Goal: Task Accomplishment & Management: Complete application form

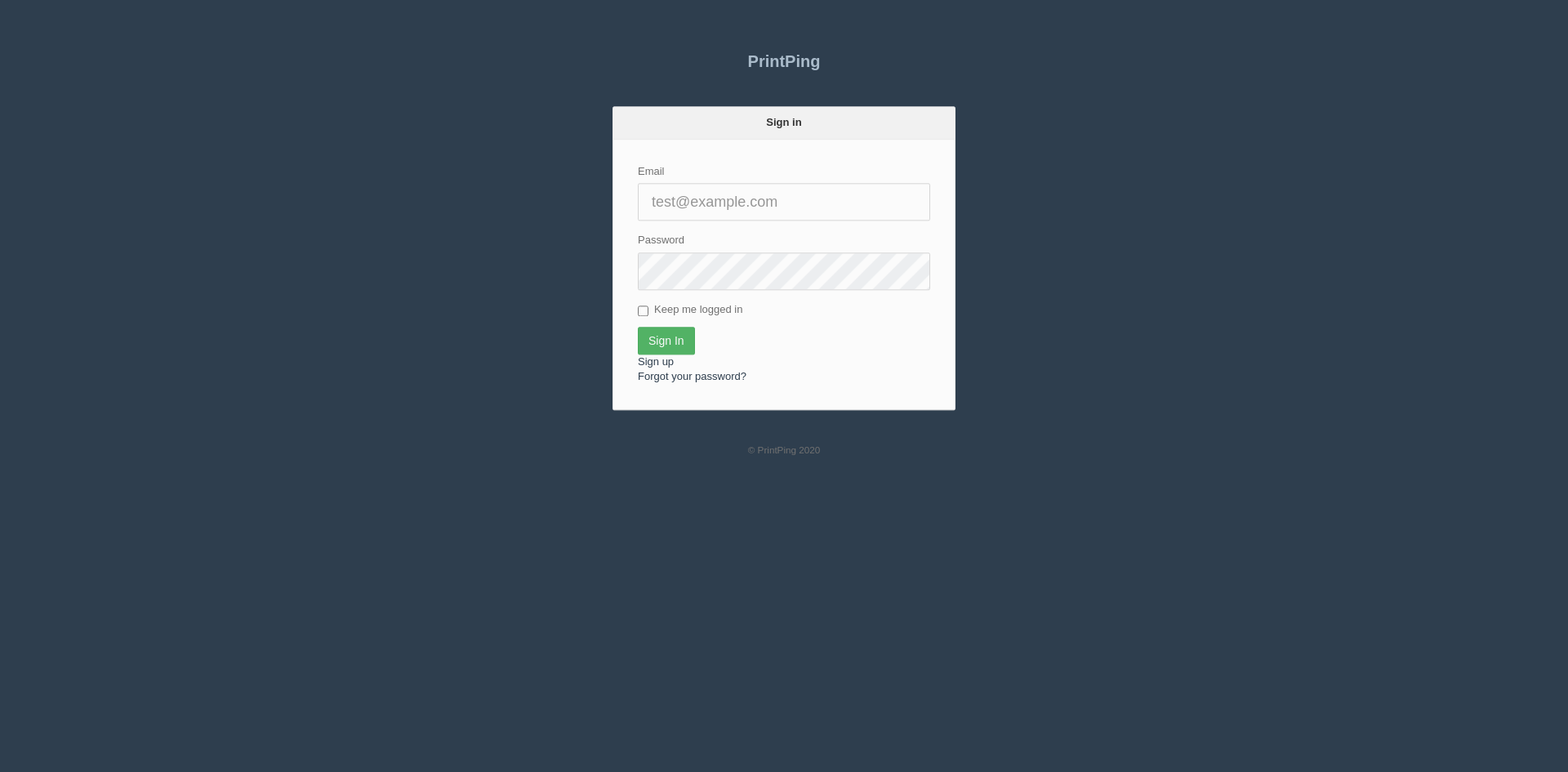
type input "[PERSON_NAME][EMAIL_ADDRESS][DOMAIN_NAME]"
click at [666, 343] on input "Sign In" at bounding box center [666, 341] width 57 height 28
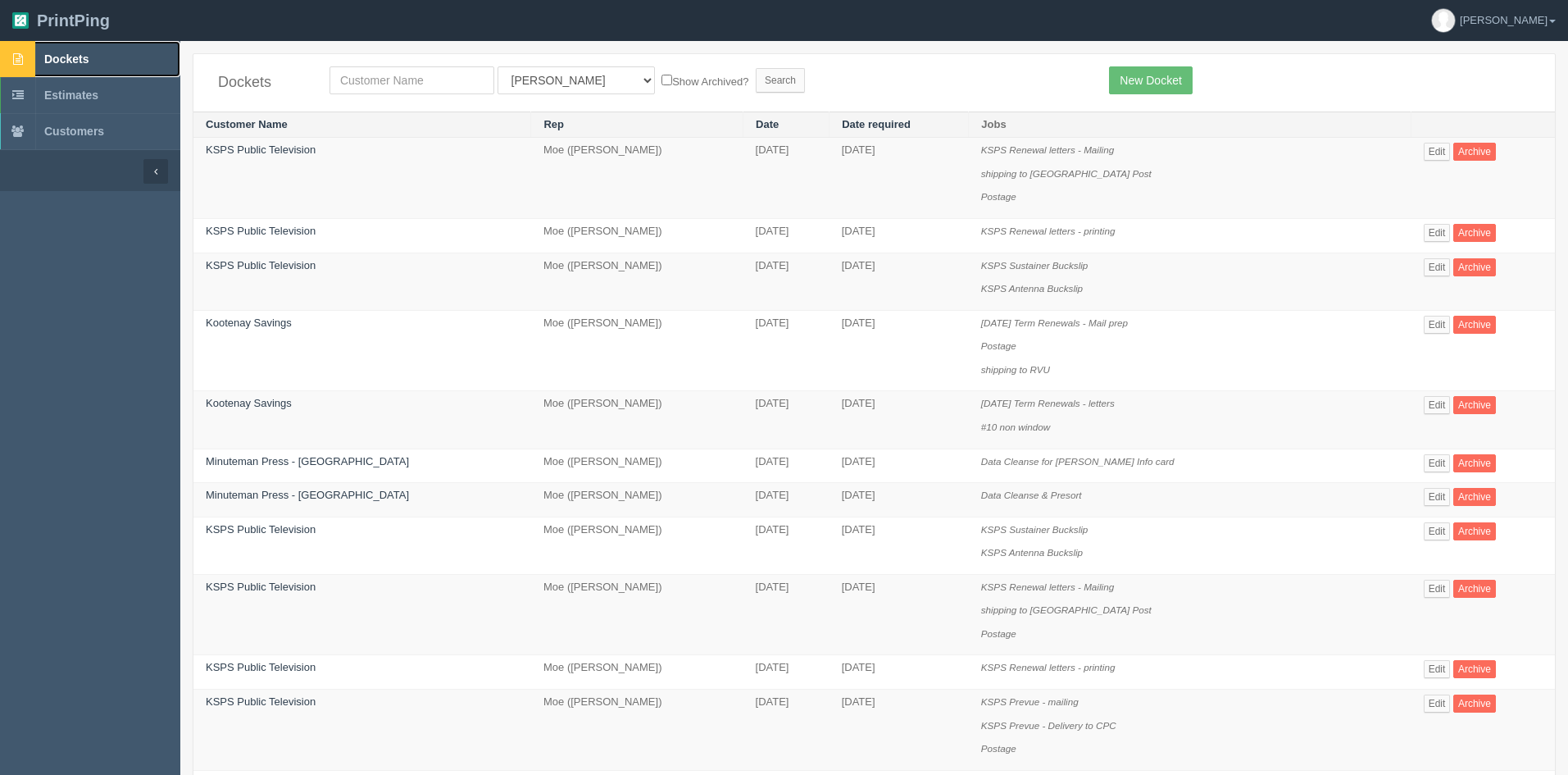
click at [89, 59] on span "Dockets" at bounding box center [66, 59] width 44 height 13
click at [400, 80] on input "text" at bounding box center [412, 81] width 165 height 28
type input "impact so"
click at [519, 86] on select "All Users Ali Ali Test 1 Aly Amy Ankit Arif Brandon Dan France Greg Jim Mark Ma…" at bounding box center [577, 81] width 158 height 28
select select
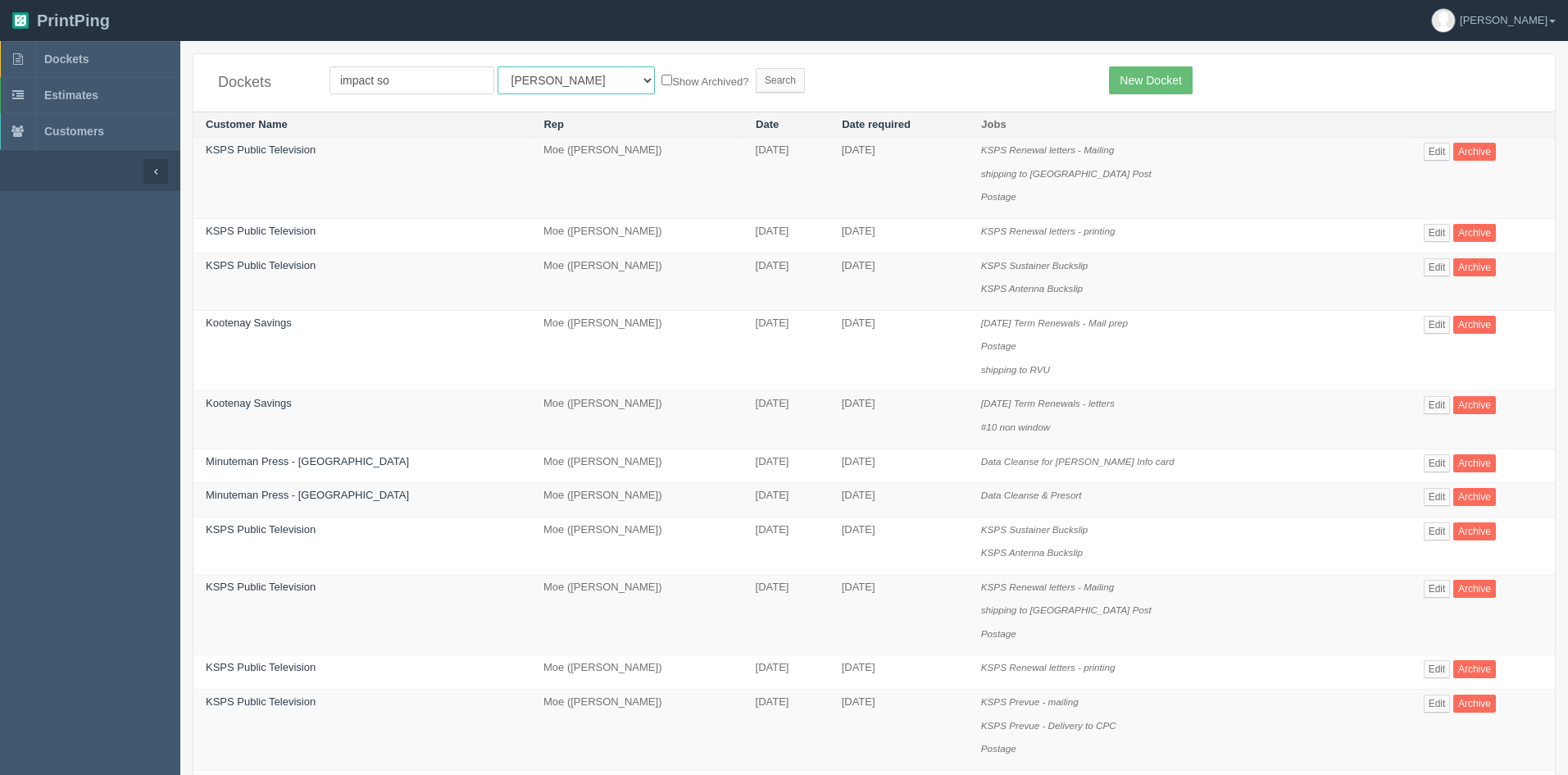
click at [498, 67] on select "All Users Ali Ali Test 1 Aly Amy Ankit Arif Brandon Dan France Greg Jim Mark Ma…" at bounding box center [577, 81] width 158 height 28
click at [756, 75] on input "Search" at bounding box center [780, 81] width 49 height 25
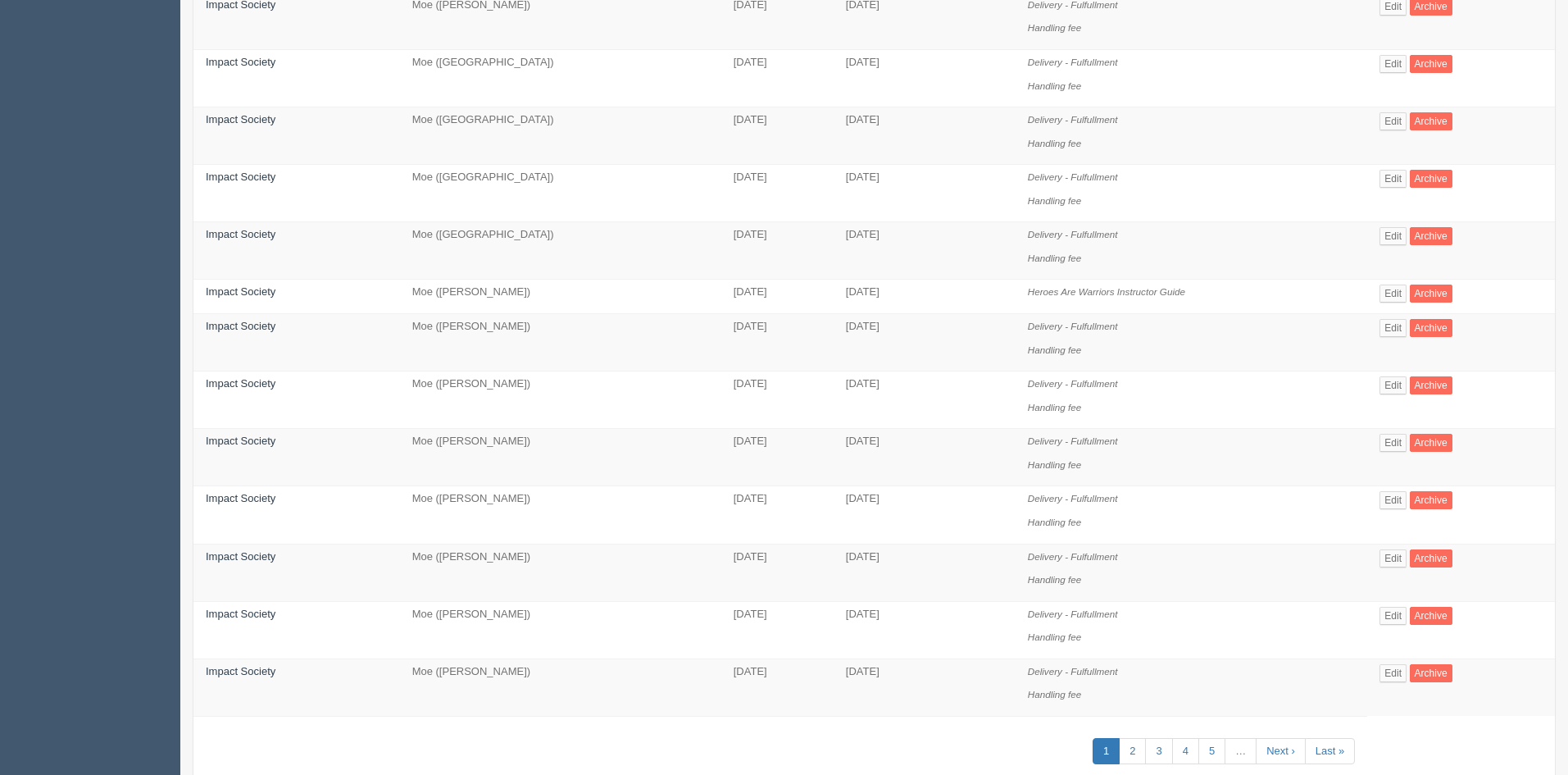
scroll to position [879, 0]
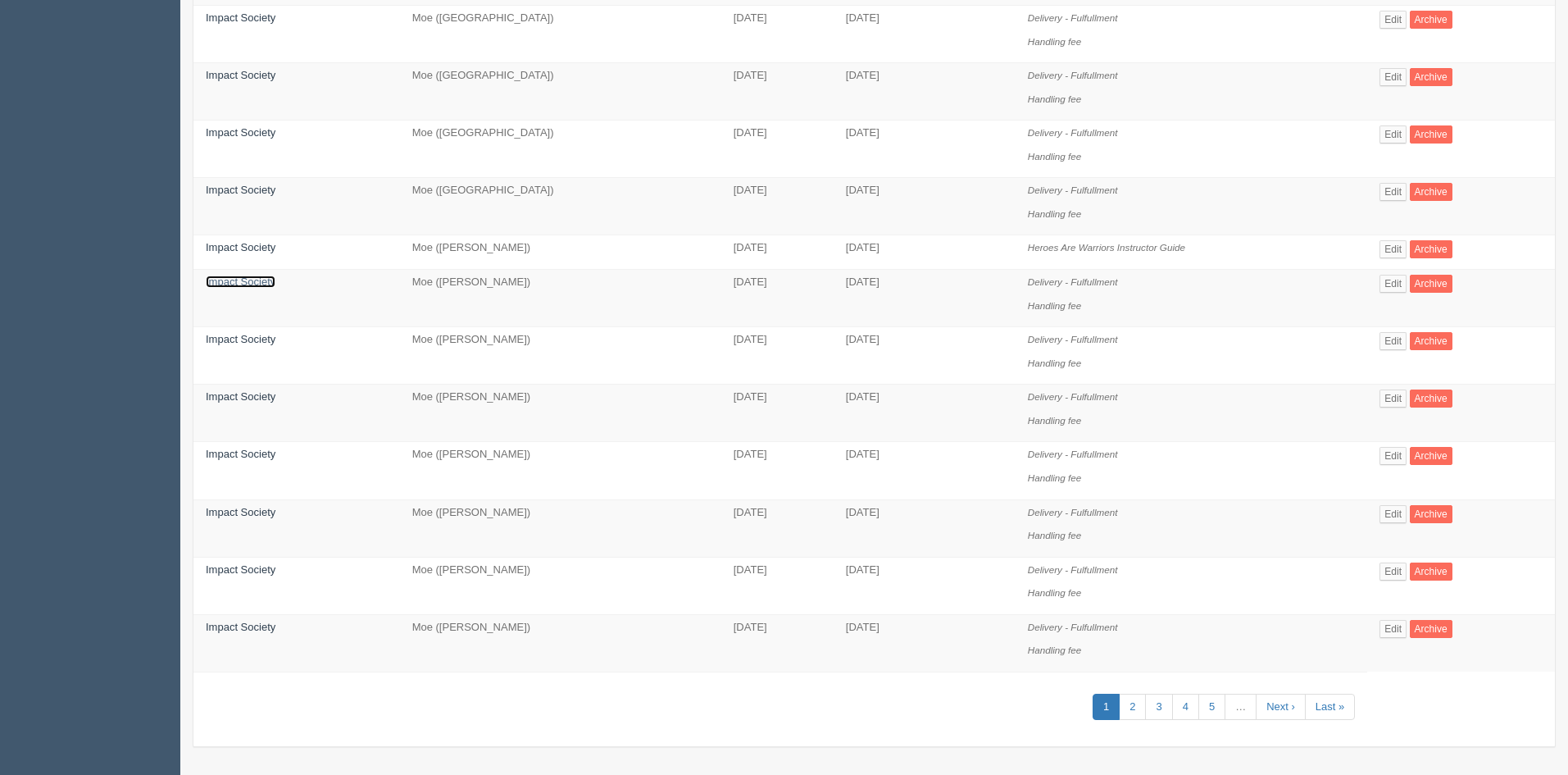
click at [215, 281] on link "Impact Society" at bounding box center [240, 281] width 69 height 12
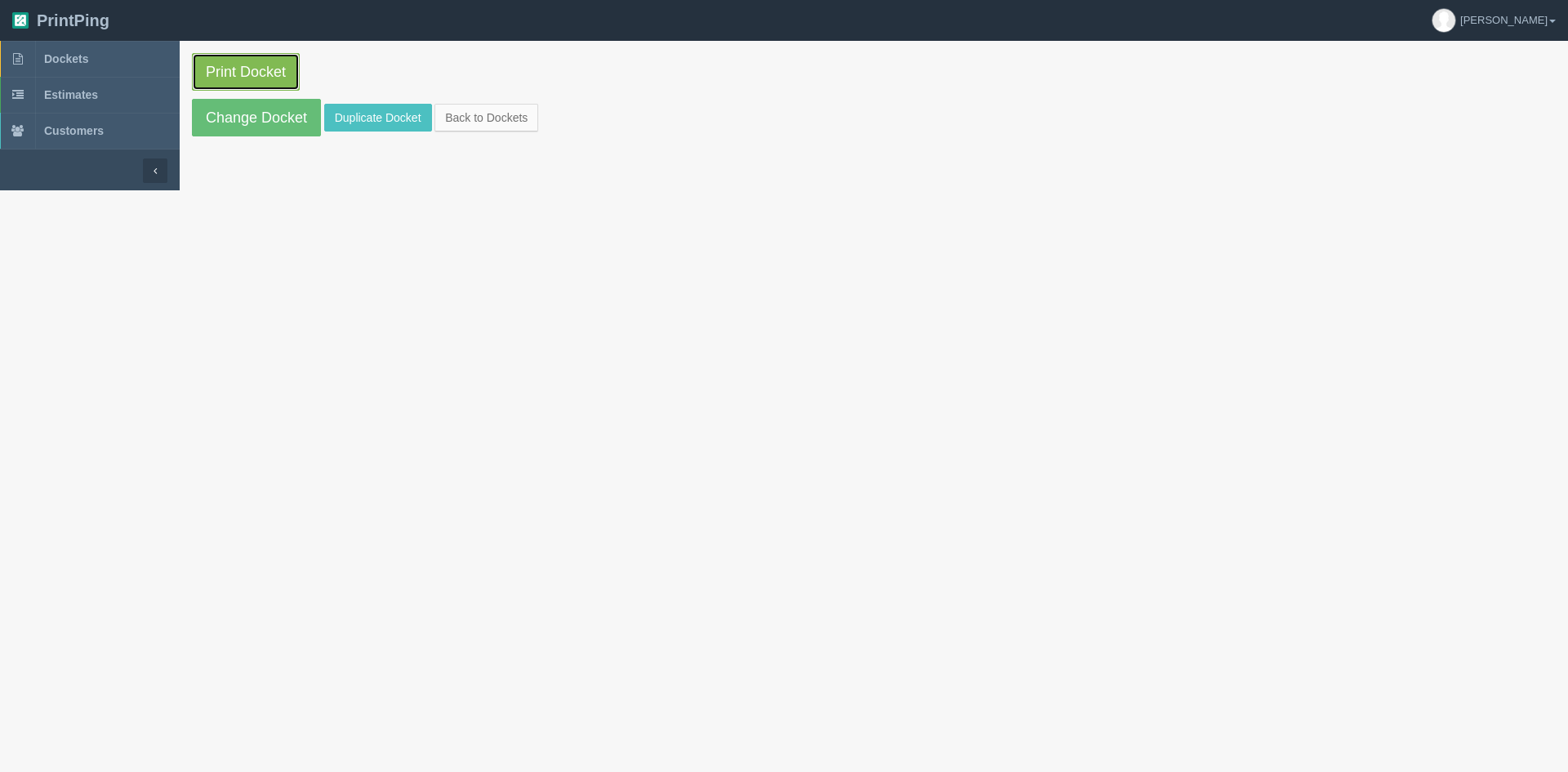
click at [211, 63] on link "Print Docket" at bounding box center [245, 72] width 107 height 38
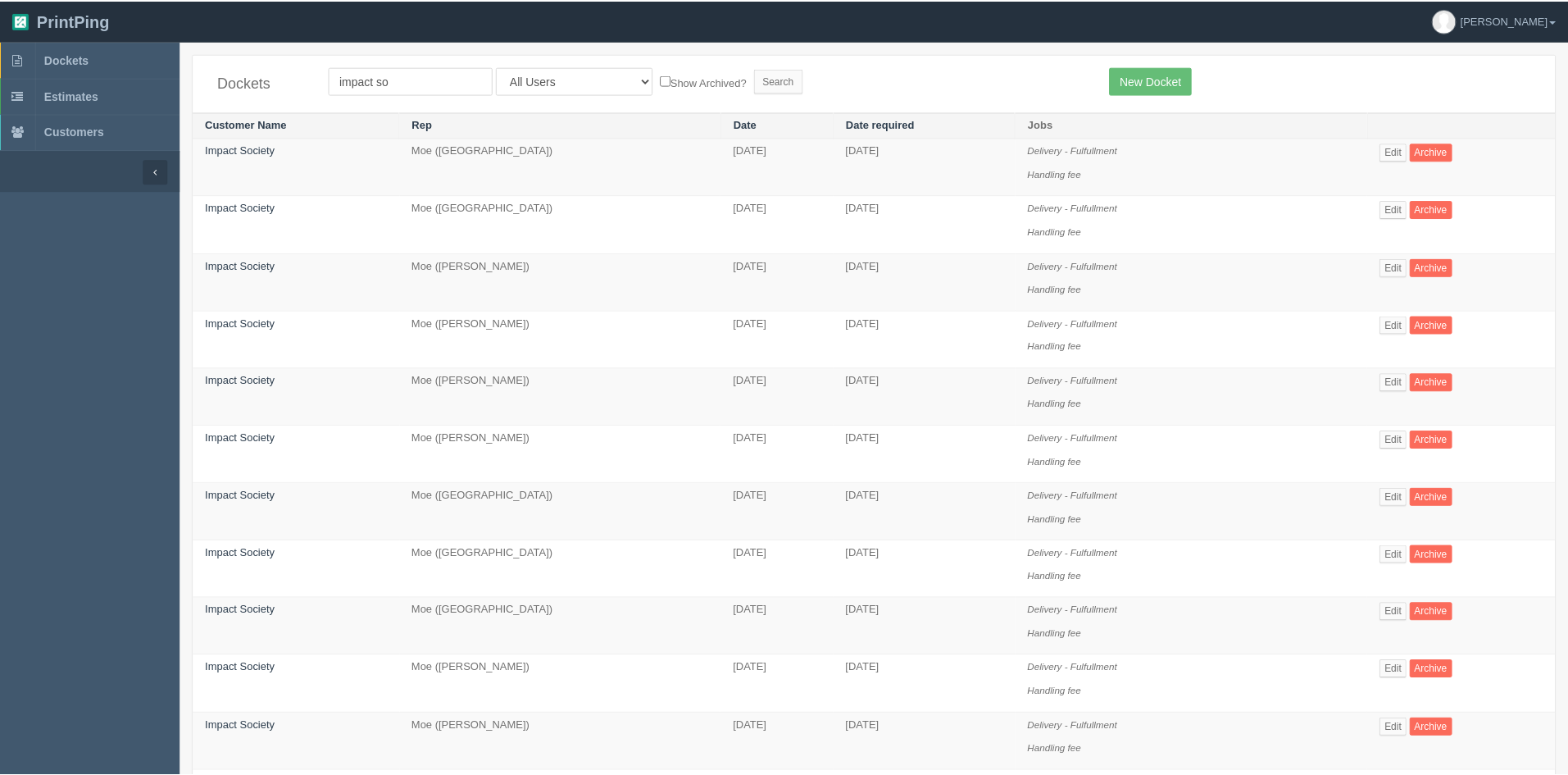
scroll to position [879, 0]
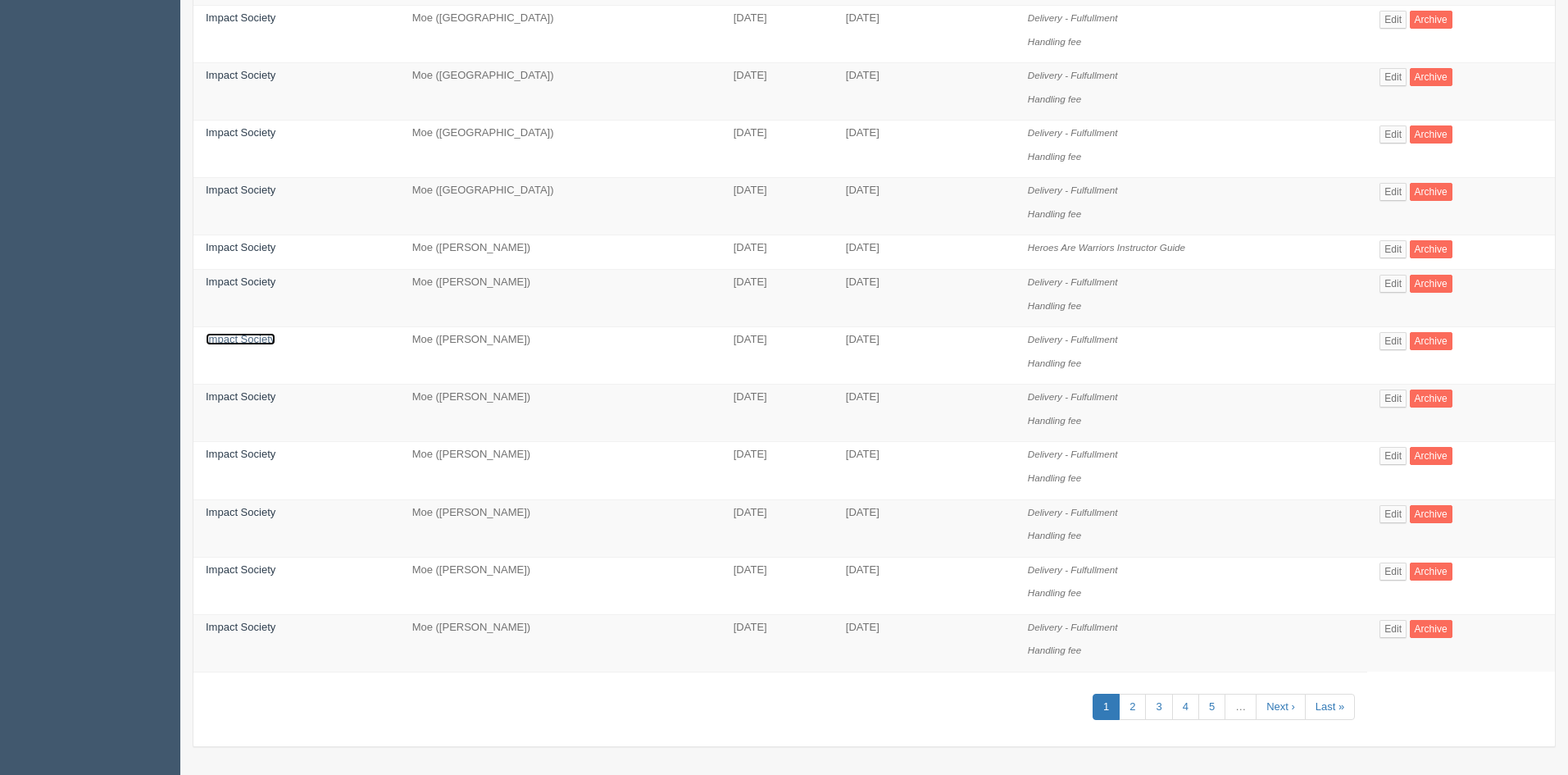
click at [259, 339] on link "Impact Society" at bounding box center [240, 339] width 69 height 12
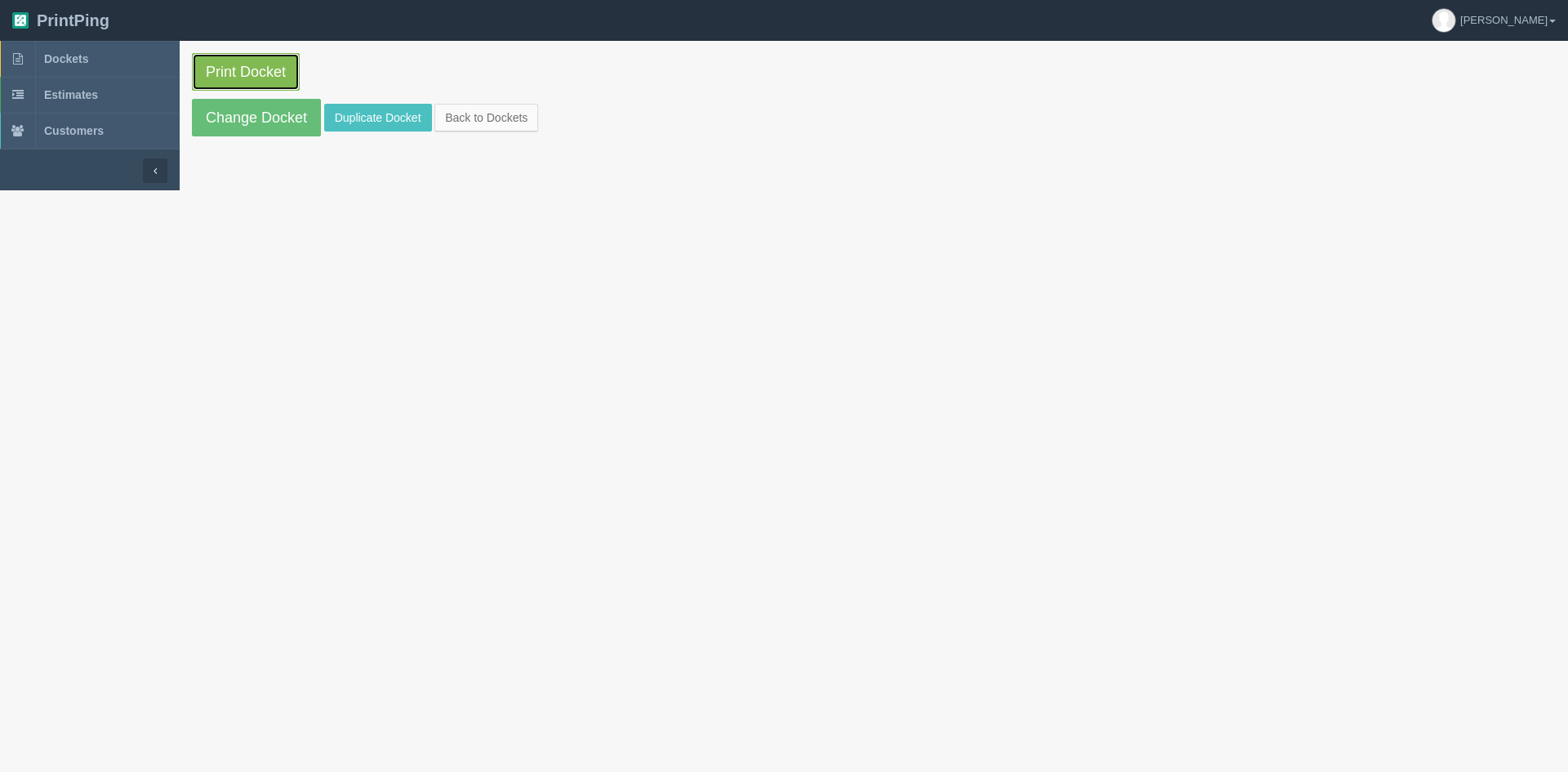
click at [236, 66] on link "Print Docket" at bounding box center [245, 72] width 107 height 38
click at [390, 125] on link "Duplicate Docket" at bounding box center [377, 118] width 107 height 28
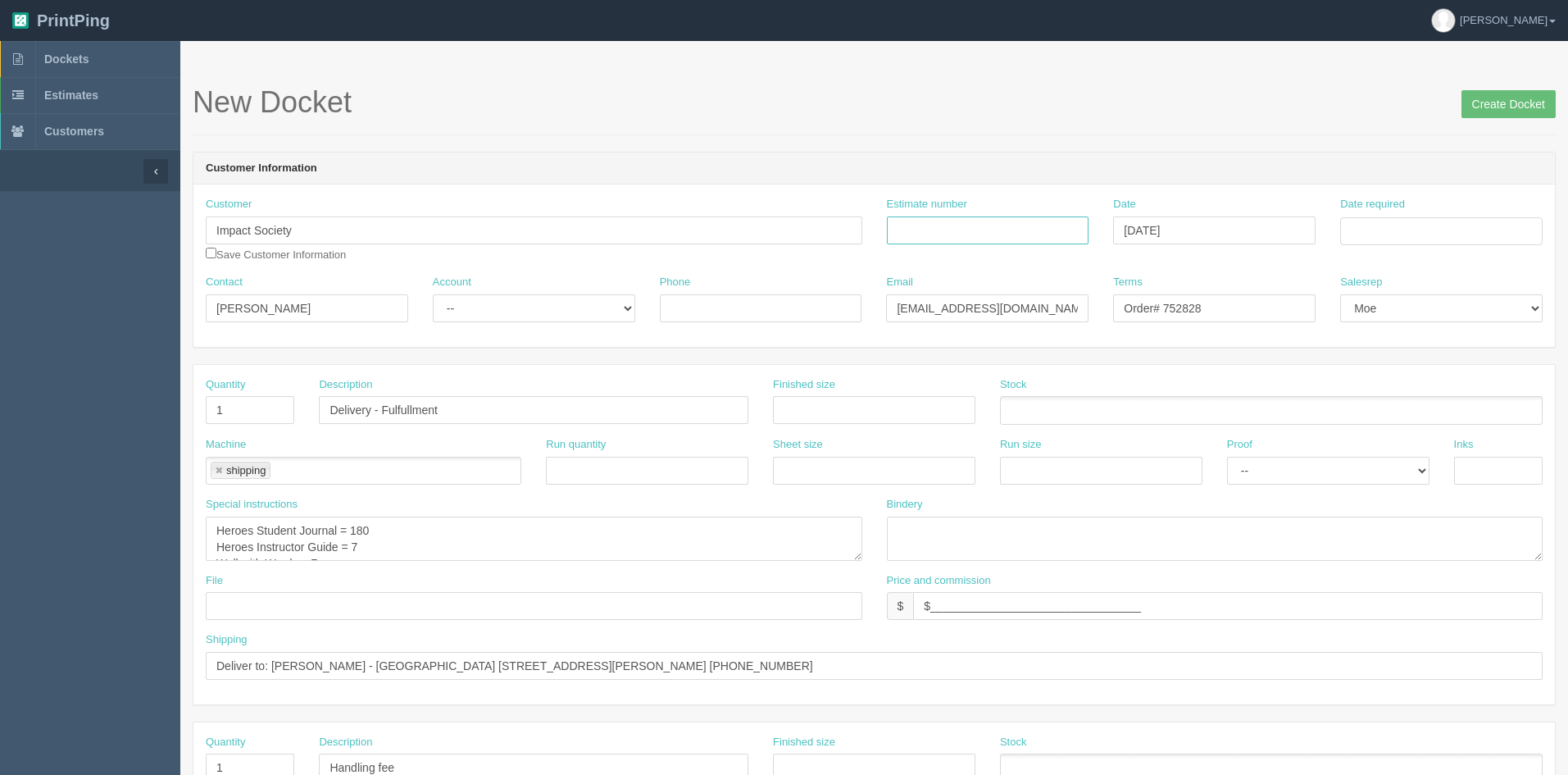
click at [1024, 226] on input "Estimate number" at bounding box center [988, 231] width 202 height 28
type input "7"
click at [1402, 228] on input "Date required" at bounding box center [1441, 231] width 202 height 28
click at [1422, 360] on td "17" at bounding box center [1421, 364] width 24 height 24
type input "[DATE]"
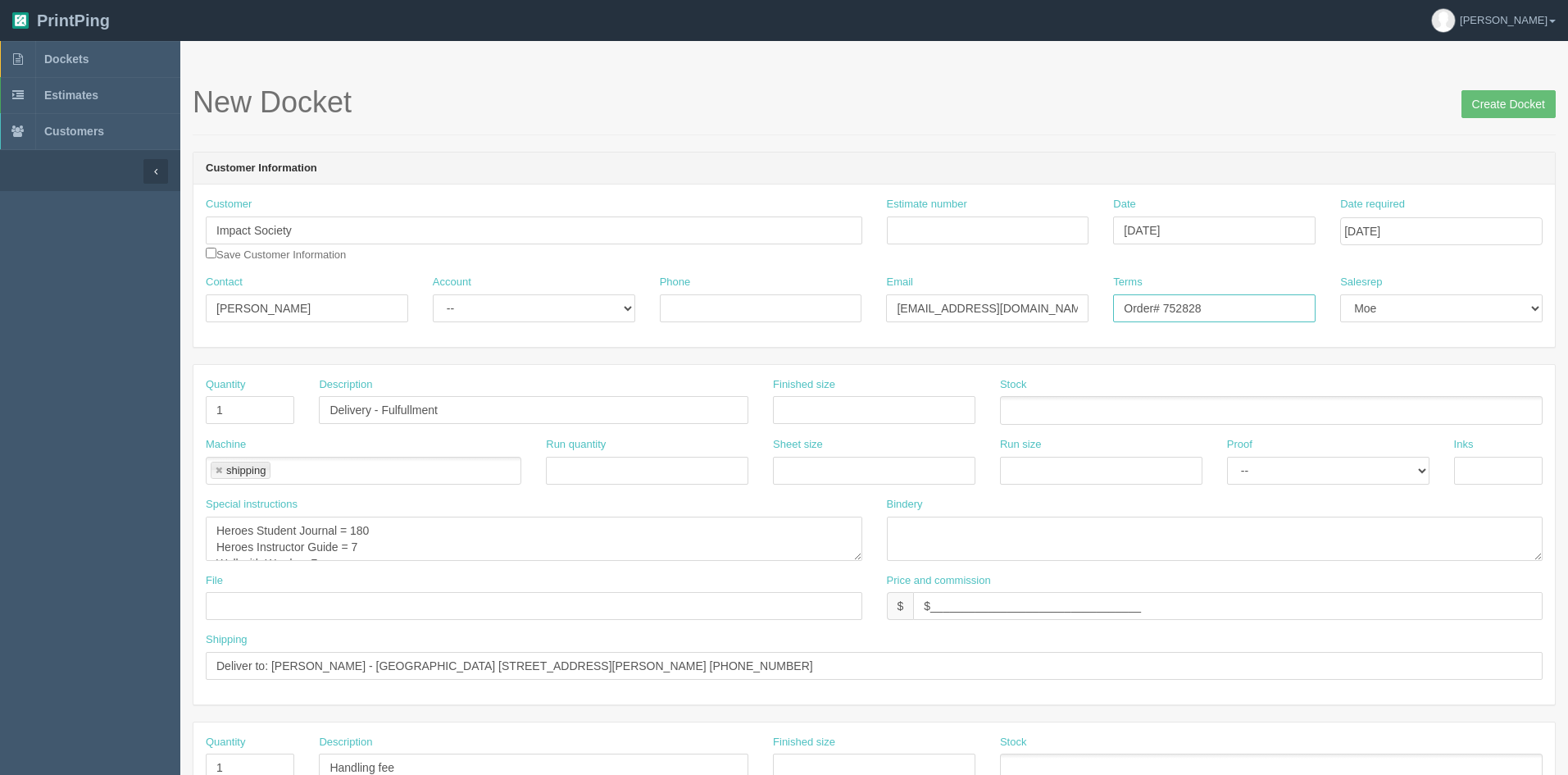
click at [1228, 309] on input "Order# 752828" at bounding box center [1214, 309] width 202 height 28
type input "Order# 752828 -additional shipping charges"
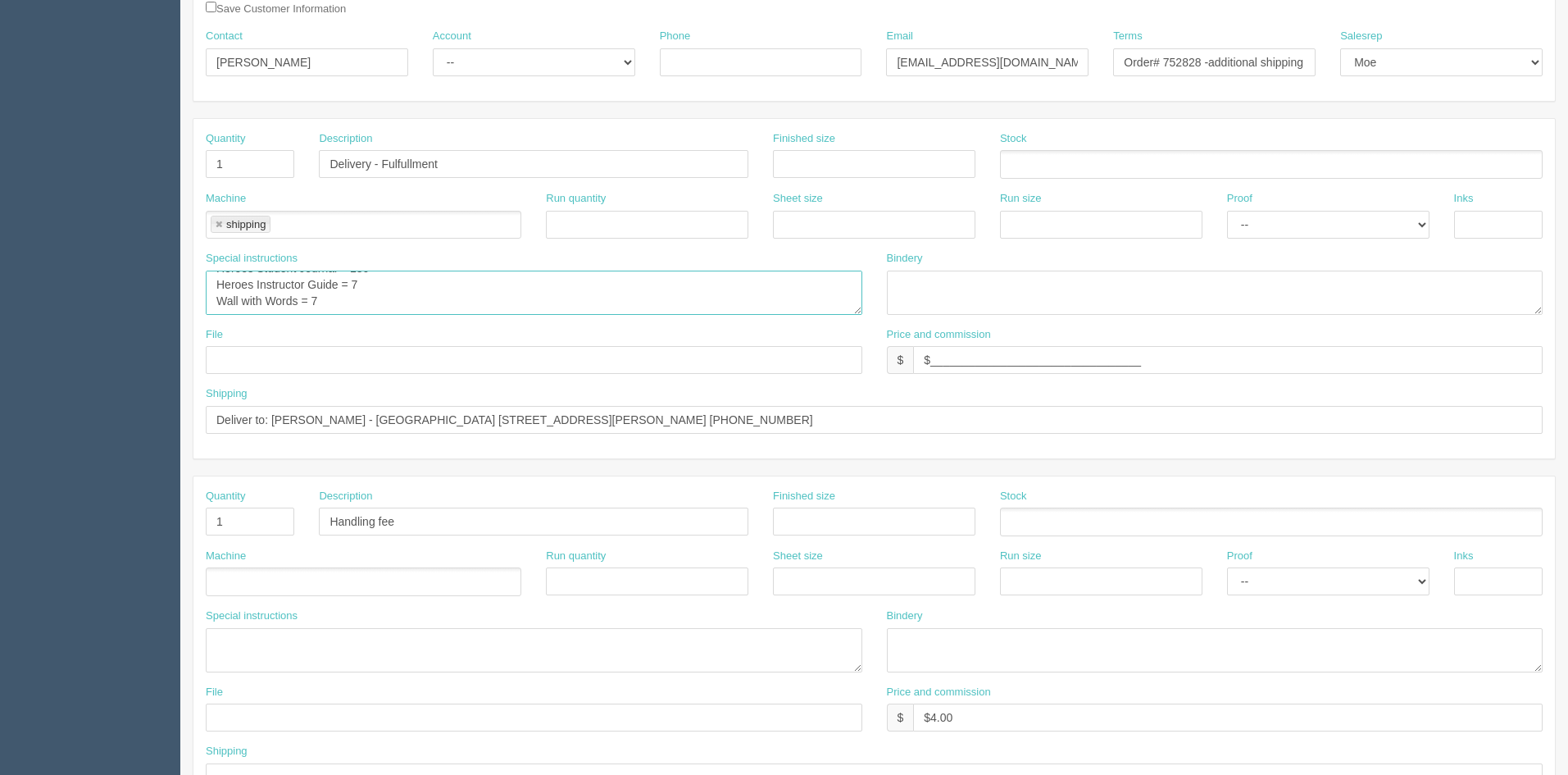
scroll to position [0, 0]
drag, startPoint x: 395, startPoint y: 302, endPoint x: 138, endPoint y: 249, distance: 262.4
click at [138, 248] on section "Dockets Estimates Customers" at bounding box center [784, 518] width 1568 height 1447
type textarea "A"
type textarea "Wrong address was provided by client; a"
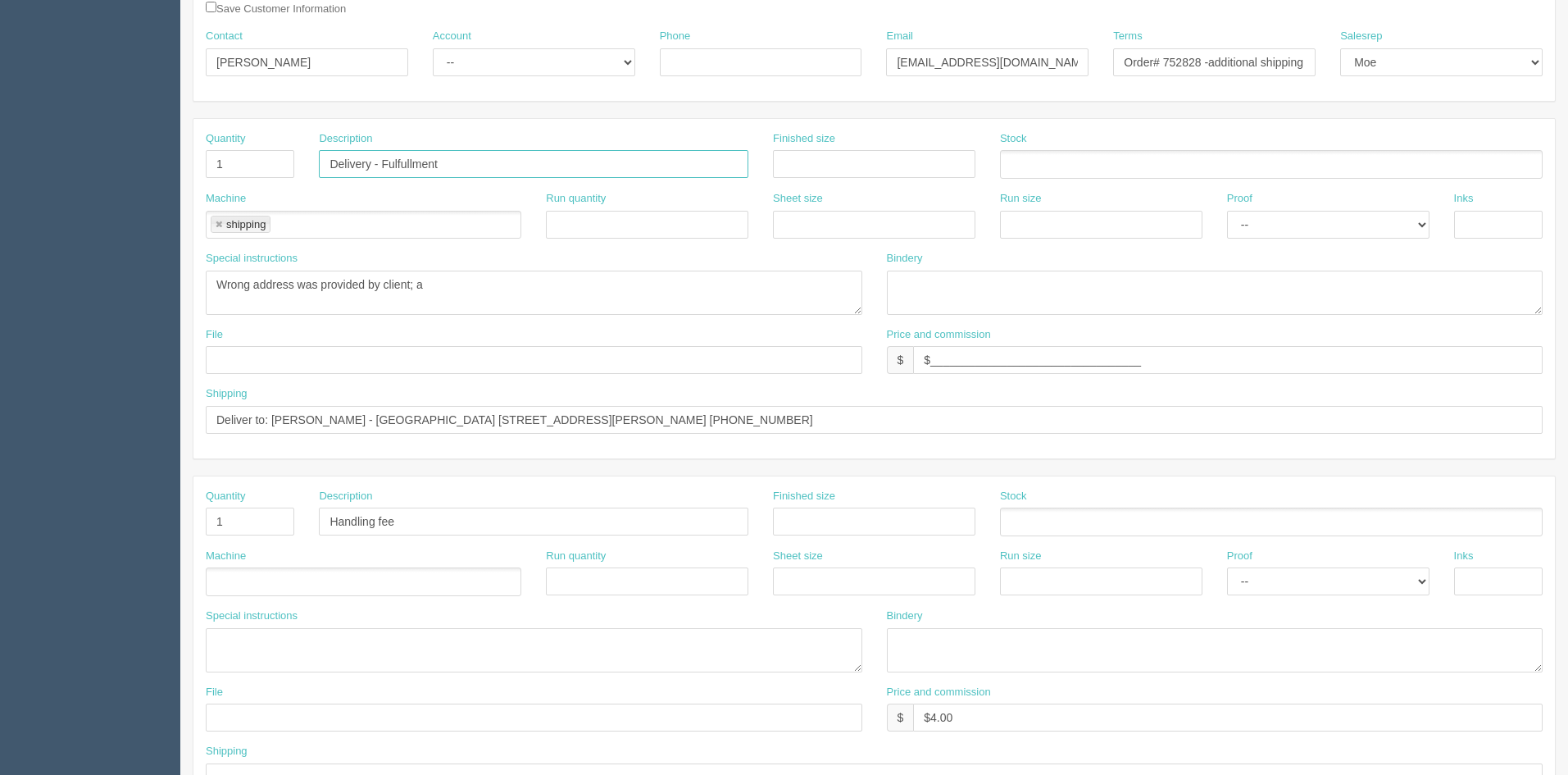
click at [480, 166] on input "Delivery - Fulfullment" at bounding box center [534, 164] width 429 height 28
drag, startPoint x: 480, startPoint y: 166, endPoint x: 385, endPoint y: 164, distance: 95.0
click at [385, 164] on input "Delivery - Fulfullment" at bounding box center [534, 164] width 429 height 28
type input "Delivery - Additional charges for incorrect address"
click at [511, 284] on textarea "Heroes Student Journal = 180 Heroes Instructor Guide = 7 Wall with Words = 7" at bounding box center [534, 293] width 656 height 44
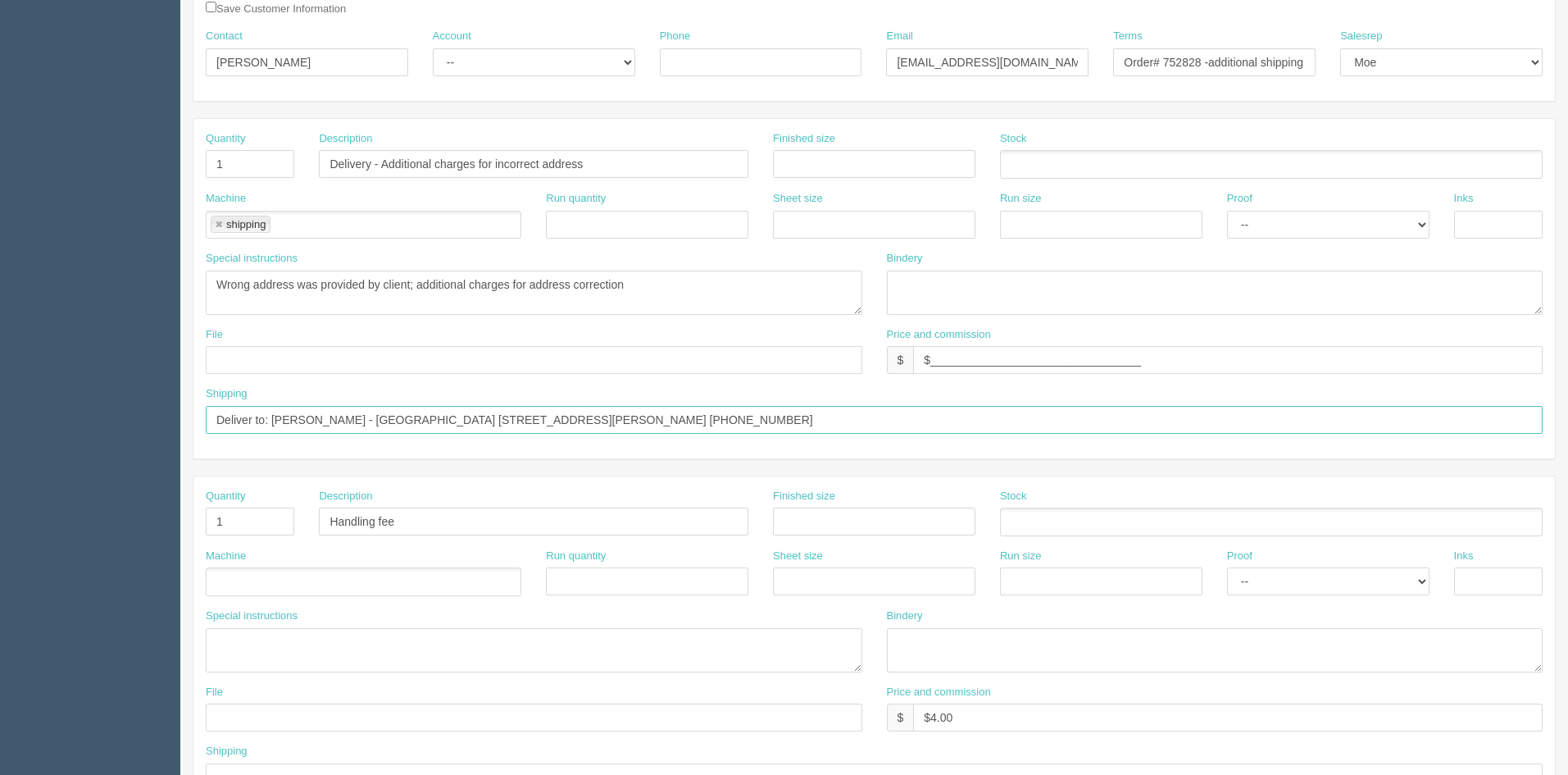
drag, startPoint x: 827, startPoint y: 419, endPoint x: 196, endPoint y: 426, distance: 631.0
click at [195, 427] on div "Shipping Deliver to: Amber Cushnie - Forest Hills School 16 Glengarry Dr Saint …" at bounding box center [874, 416] width 1361 height 60
click at [281, 301] on textarea "Heroes Student Journal = 180 Heroes Instructor Guide = 7 Wall with Words = 7" at bounding box center [534, 293] width 656 height 44
drag, startPoint x: 281, startPoint y: 301, endPoint x: 681, endPoint y: 279, distance: 400.6
click at [681, 279] on textarea "Heroes Student Journal = 180 Heroes Instructor Guide = 7 Wall with Words = 7" at bounding box center [534, 293] width 656 height 44
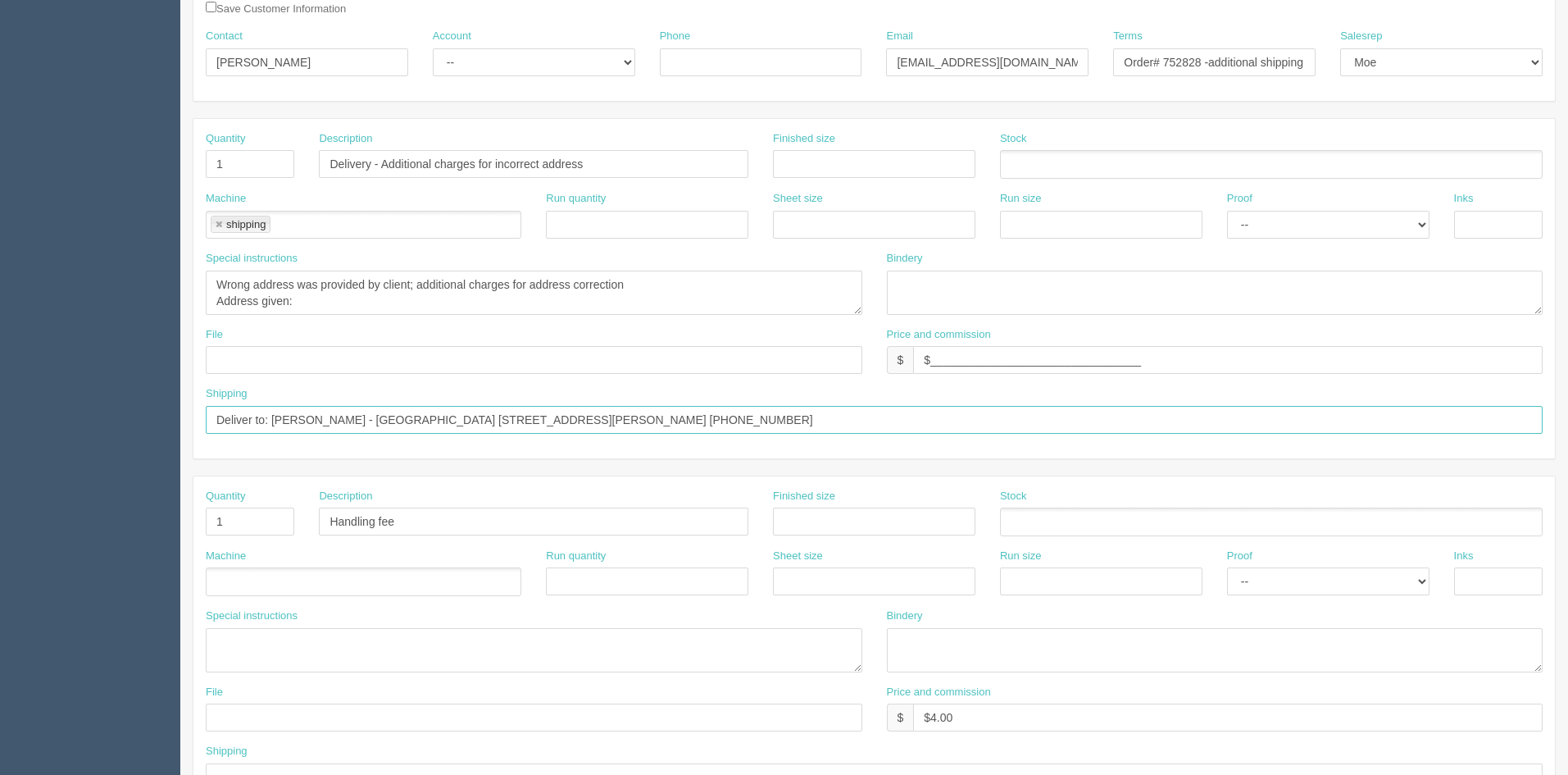
drag, startPoint x: 367, startPoint y: 418, endPoint x: 807, endPoint y: 422, distance: 440.0
click at [807, 422] on input "Deliver to: Amber Cushnie - Forest Hills School 16 Glengarry Dr Saint John, NB …" at bounding box center [874, 420] width 1337 height 28
drag, startPoint x: 214, startPoint y: 416, endPoint x: 786, endPoint y: 430, distance: 572.2
click at [821, 432] on input "Deliver to: Amber Cushnie - Forest Hills School 16 Glengarry Dr Saint John, NB …" at bounding box center [874, 420] width 1337 height 28
click at [500, 416] on input "Deliver to: Amber Cushnie - Forest Hills School 16 Glengarry Dr Saint John, NB …" at bounding box center [874, 420] width 1337 height 28
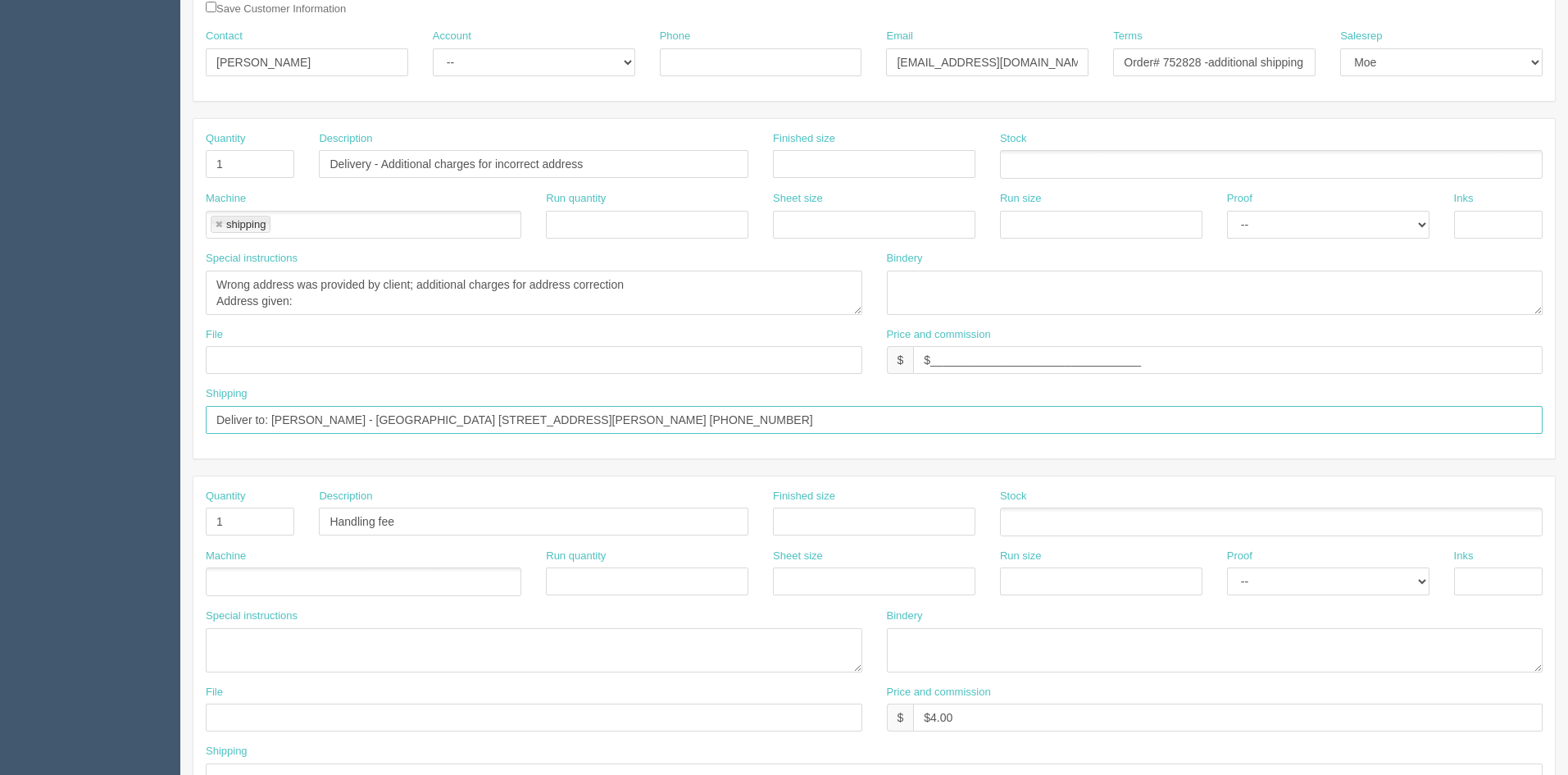
drag, startPoint x: 466, startPoint y: 417, endPoint x: 671, endPoint y: 416, distance: 205.0
click at [671, 416] on input "Deliver to: Amber Cushnie - Forest Hills School 16 Glengarry Dr Saint John, NB …" at bounding box center [874, 420] width 1337 height 28
click at [323, 304] on textarea "Heroes Student Journal = 180 Heroes Instructor Guide = 7 Wall with Words = 7" at bounding box center [534, 293] width 656 height 44
paste textarea "16 Glengarry Dr Saint John, NB E2J 2X9"
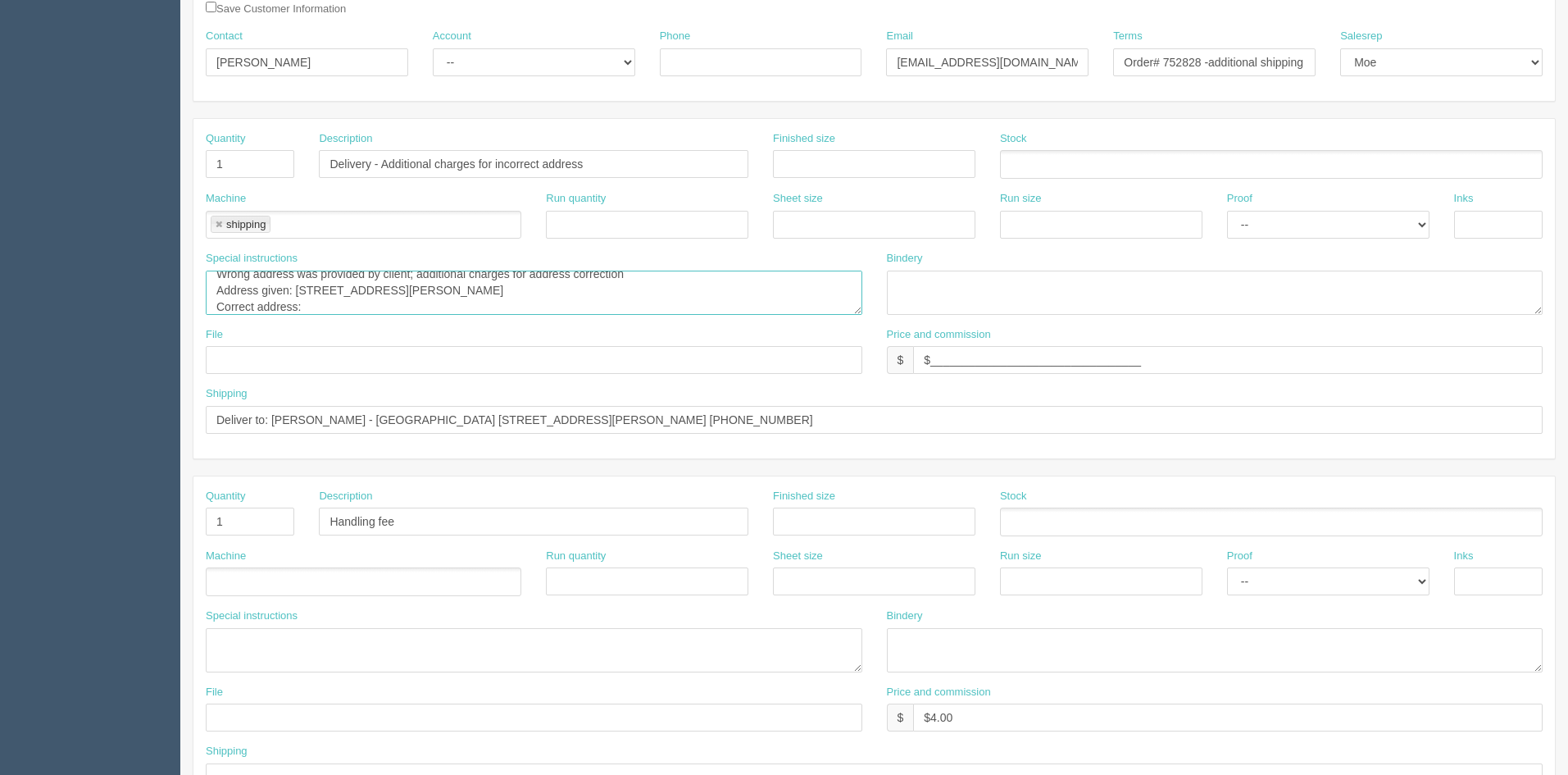
paste textarea "16 Glengarry Dr Saint John, NB E2J 2X9"
click at [317, 306] on textarea "Heroes Student Journal = 180 Heroes Instructor Guide = 7 Wall with Words = 7" at bounding box center [534, 293] width 656 height 44
type textarea "Wrong address was provided by client; additional charges for address correction…"
click at [966, 353] on input "$_________________________________" at bounding box center [1228, 360] width 629 height 28
click at [966, 354] on input "$_________________________________" at bounding box center [1228, 360] width 629 height 28
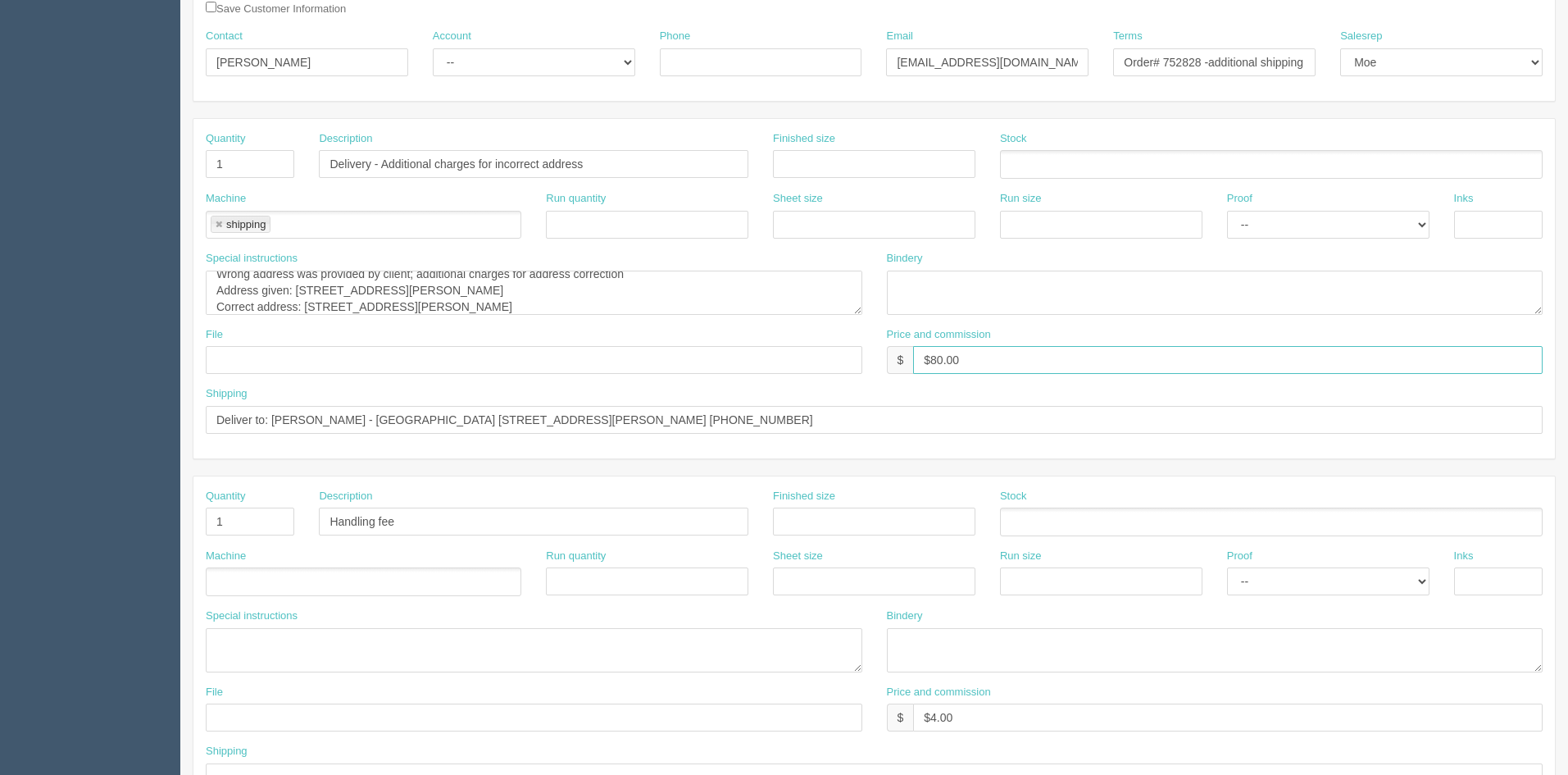
type input "$80.00"
drag, startPoint x: 817, startPoint y: 414, endPoint x: 52, endPoint y: 410, distance: 765.0
click at [53, 411] on section "Dockets Estimates Customers" at bounding box center [784, 518] width 1568 height 1447
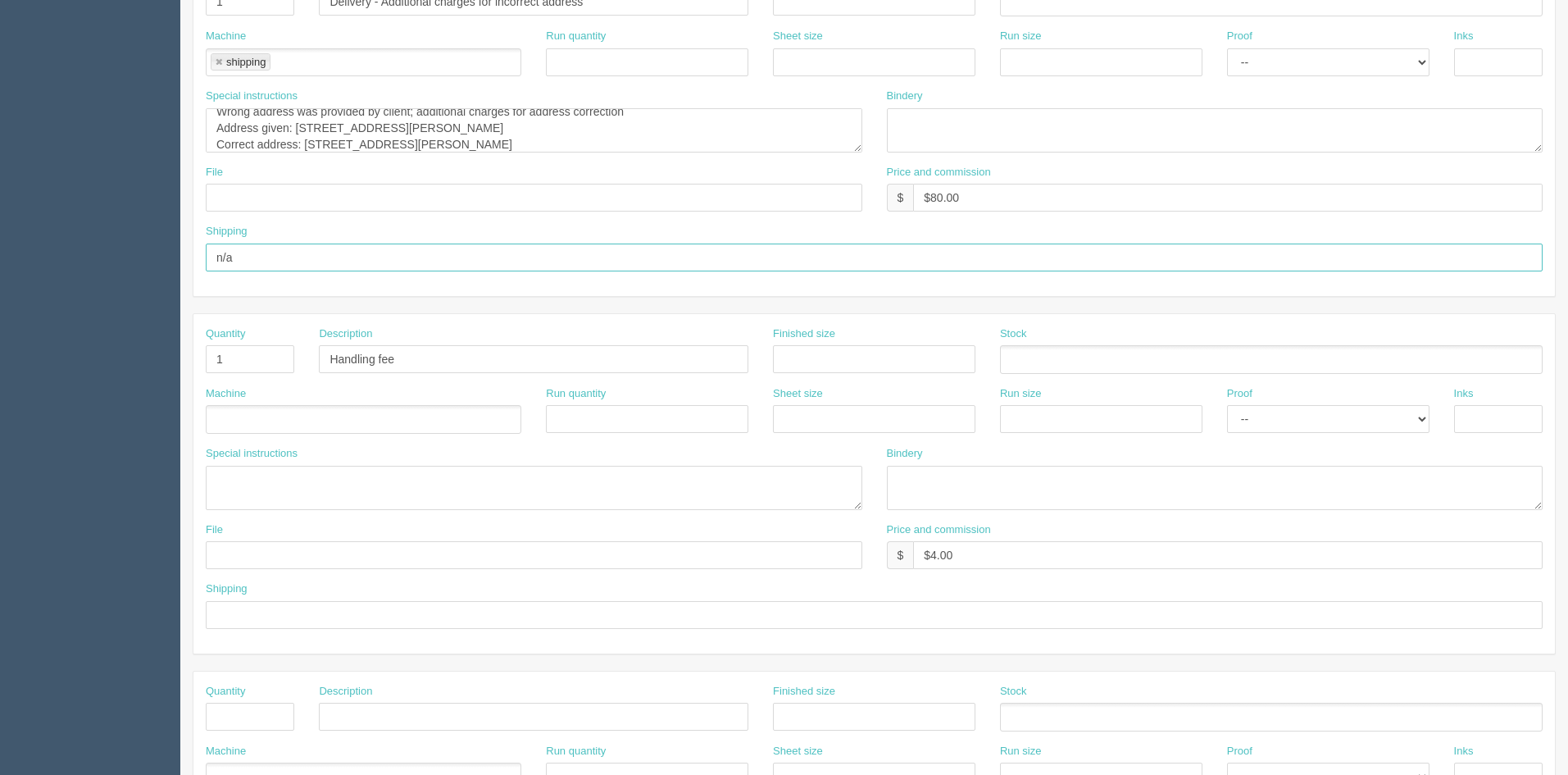
scroll to position [410, 0]
type input "n/a"
drag, startPoint x: 244, startPoint y: 357, endPoint x: 199, endPoint y: 351, distance: 45.4
click at [199, 351] on div "Quantity 1" at bounding box center [250, 354] width 113 height 60
drag, startPoint x: 263, startPoint y: 352, endPoint x: 405, endPoint y: 410, distance: 153.4
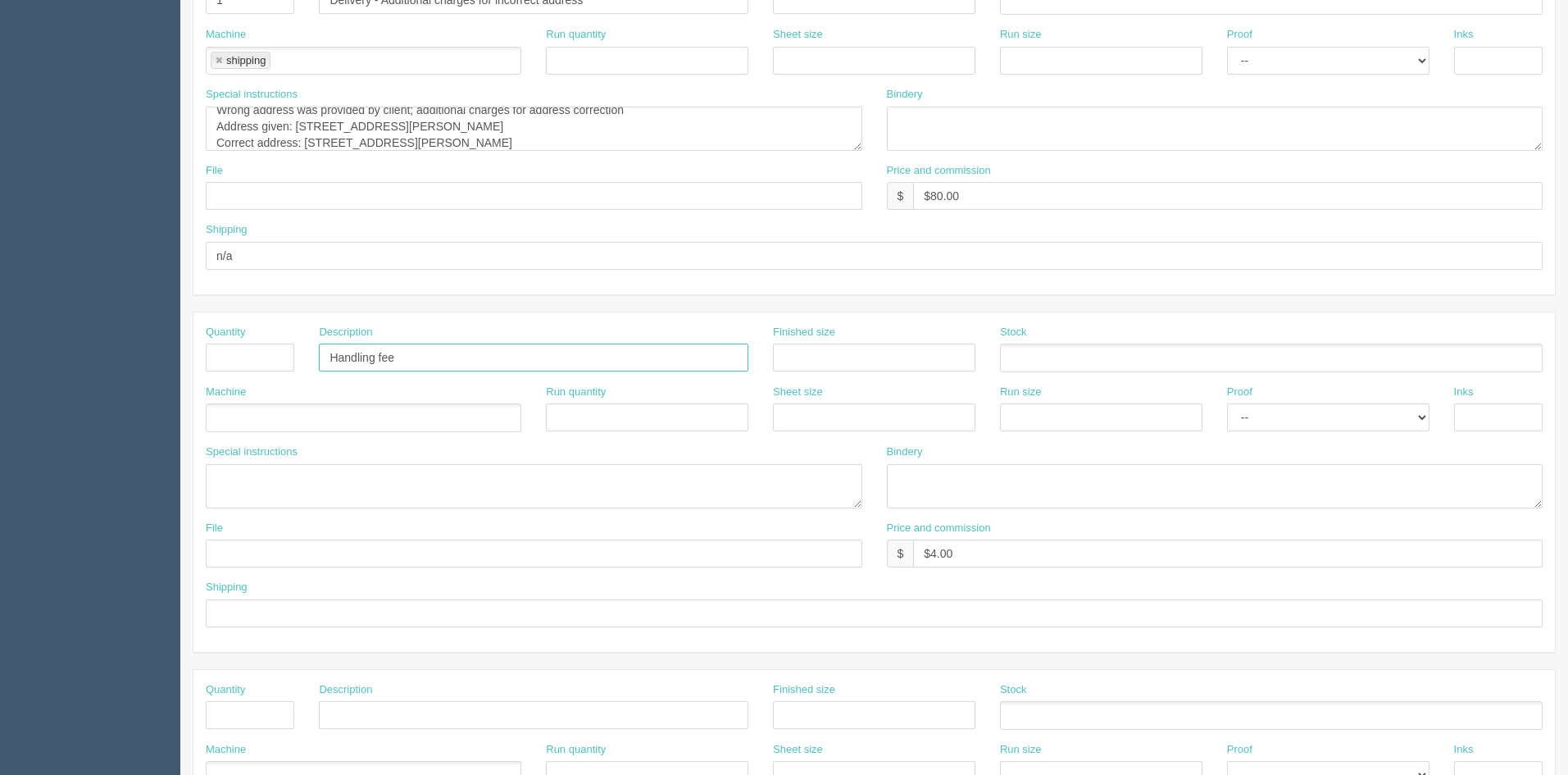
click at [207, 353] on div "Quantity Description Handling fee Finished size Stock" at bounding box center [874, 354] width 1361 height 60
drag, startPoint x: 869, startPoint y: 548, endPoint x: 713, endPoint y: 544, distance: 156.1
click at [722, 546] on div "File Price and commission $ $4.00" at bounding box center [874, 551] width 1361 height 60
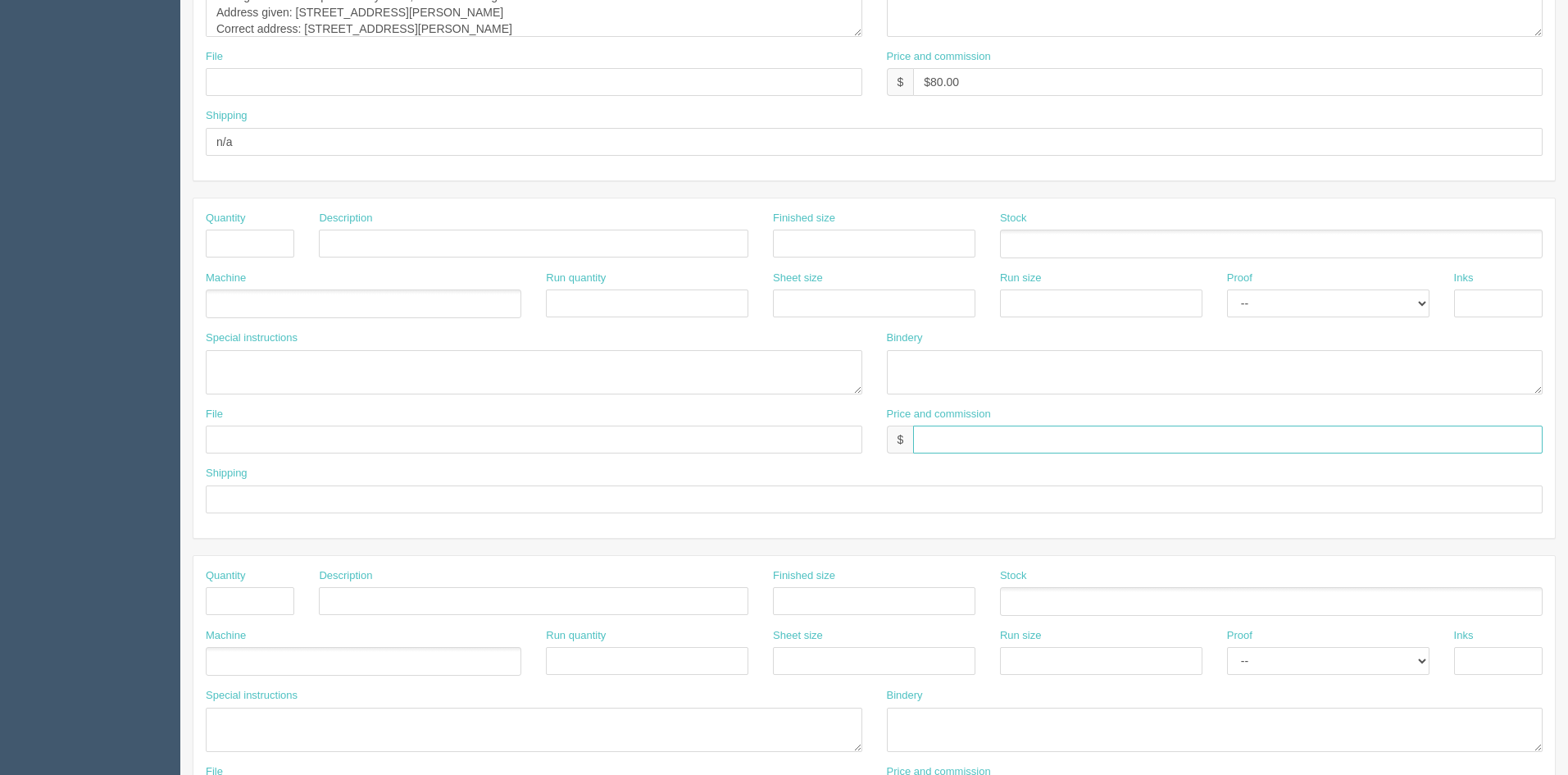
scroll to position [714, 0]
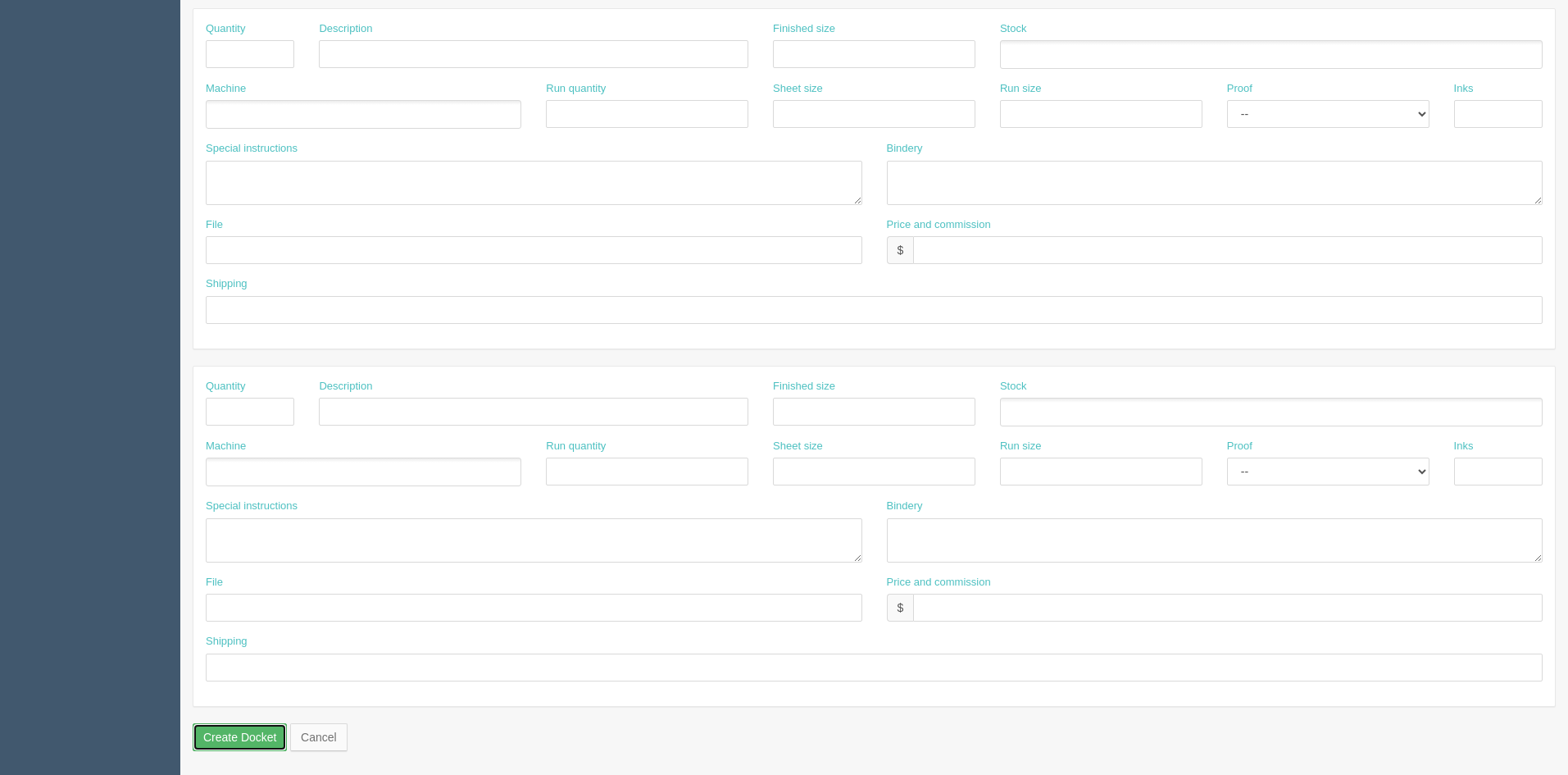
click at [258, 735] on input "Create Docket" at bounding box center [240, 737] width 95 height 28
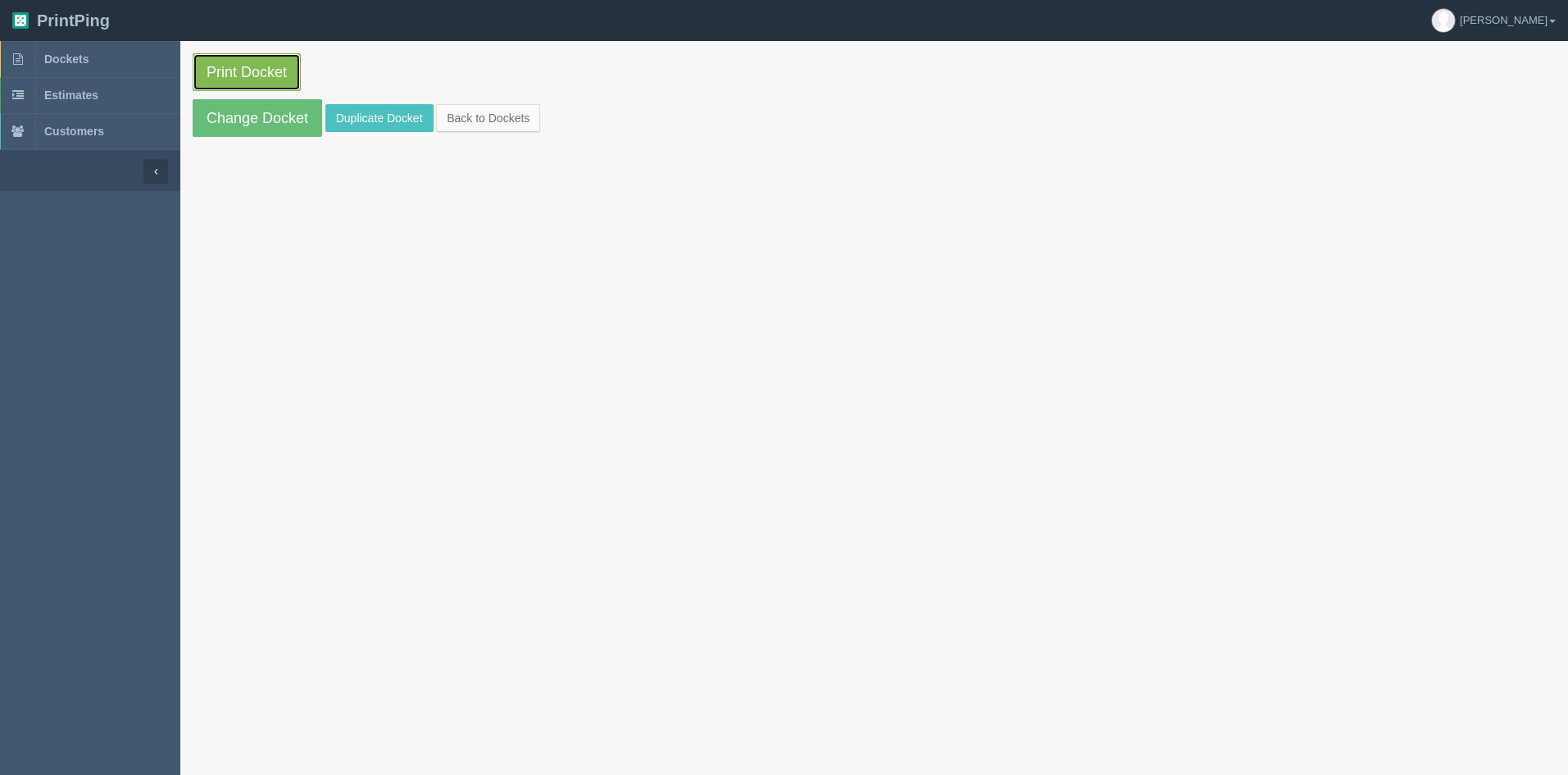
click at [223, 63] on link "Print Docket" at bounding box center [246, 72] width 108 height 38
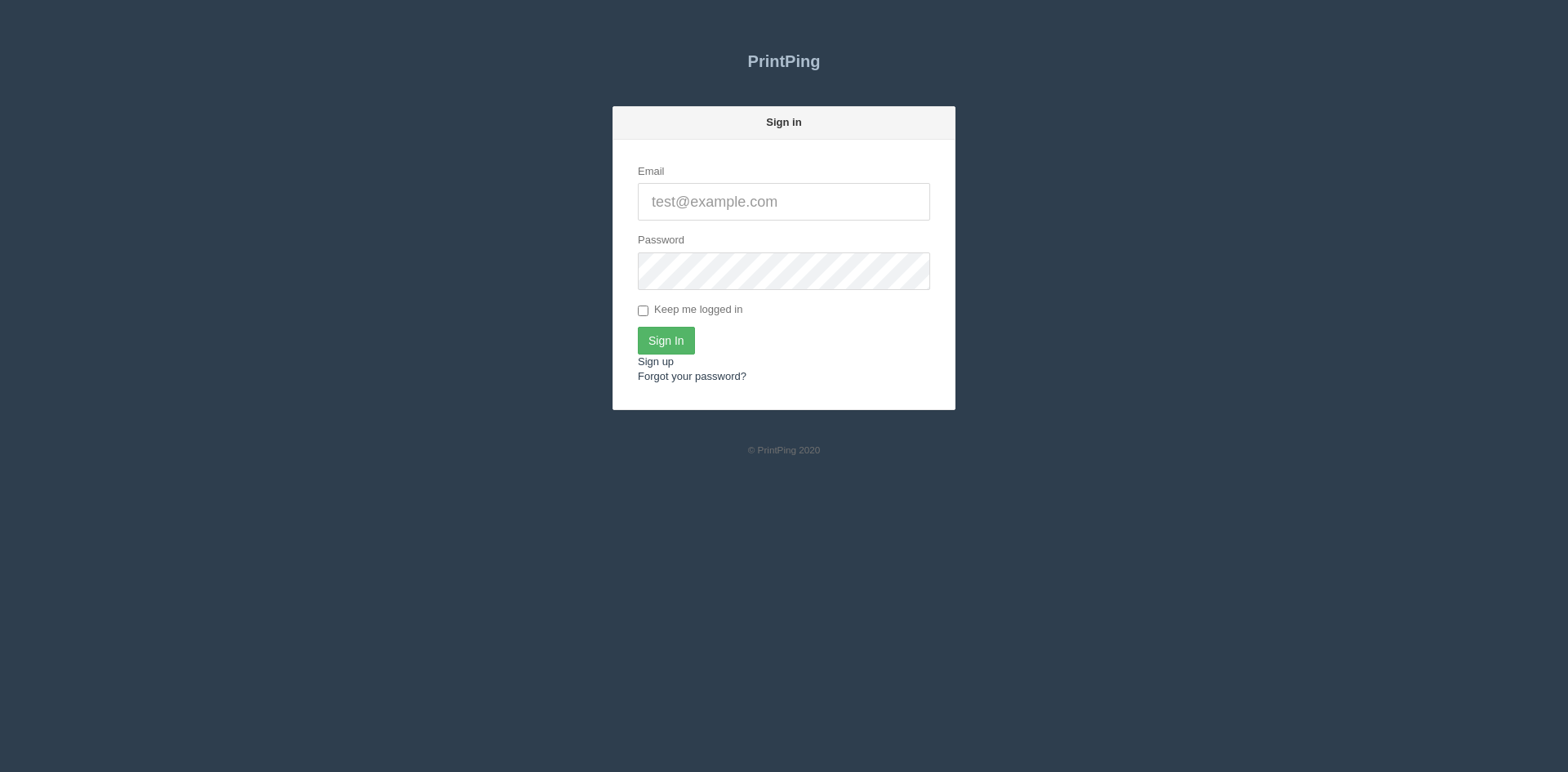
type input "[PERSON_NAME][EMAIL_ADDRESS][DOMAIN_NAME]"
click at [678, 348] on input "Sign In" at bounding box center [666, 341] width 57 height 28
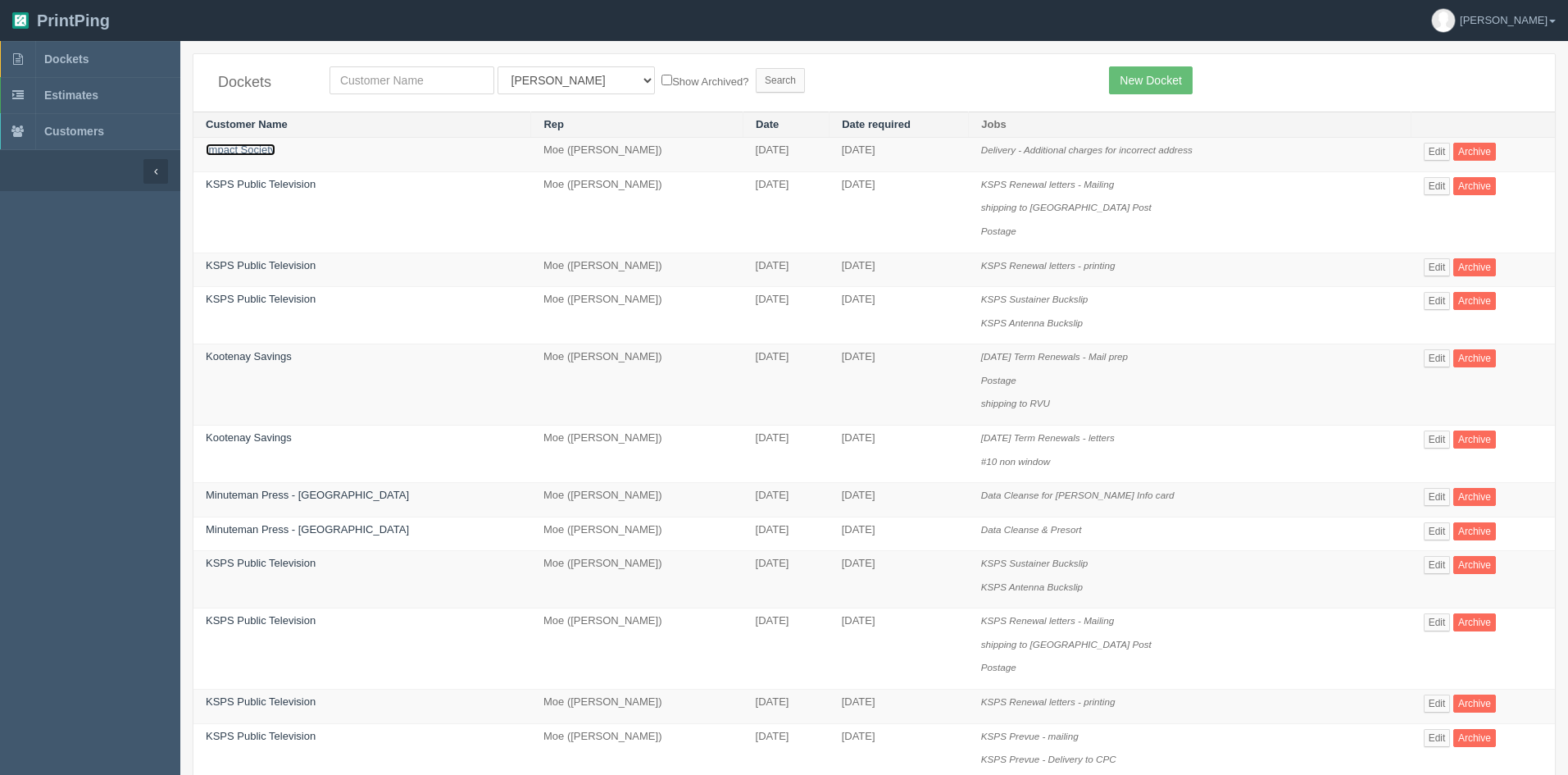
click at [257, 148] on link "Impact Society" at bounding box center [240, 150] width 69 height 12
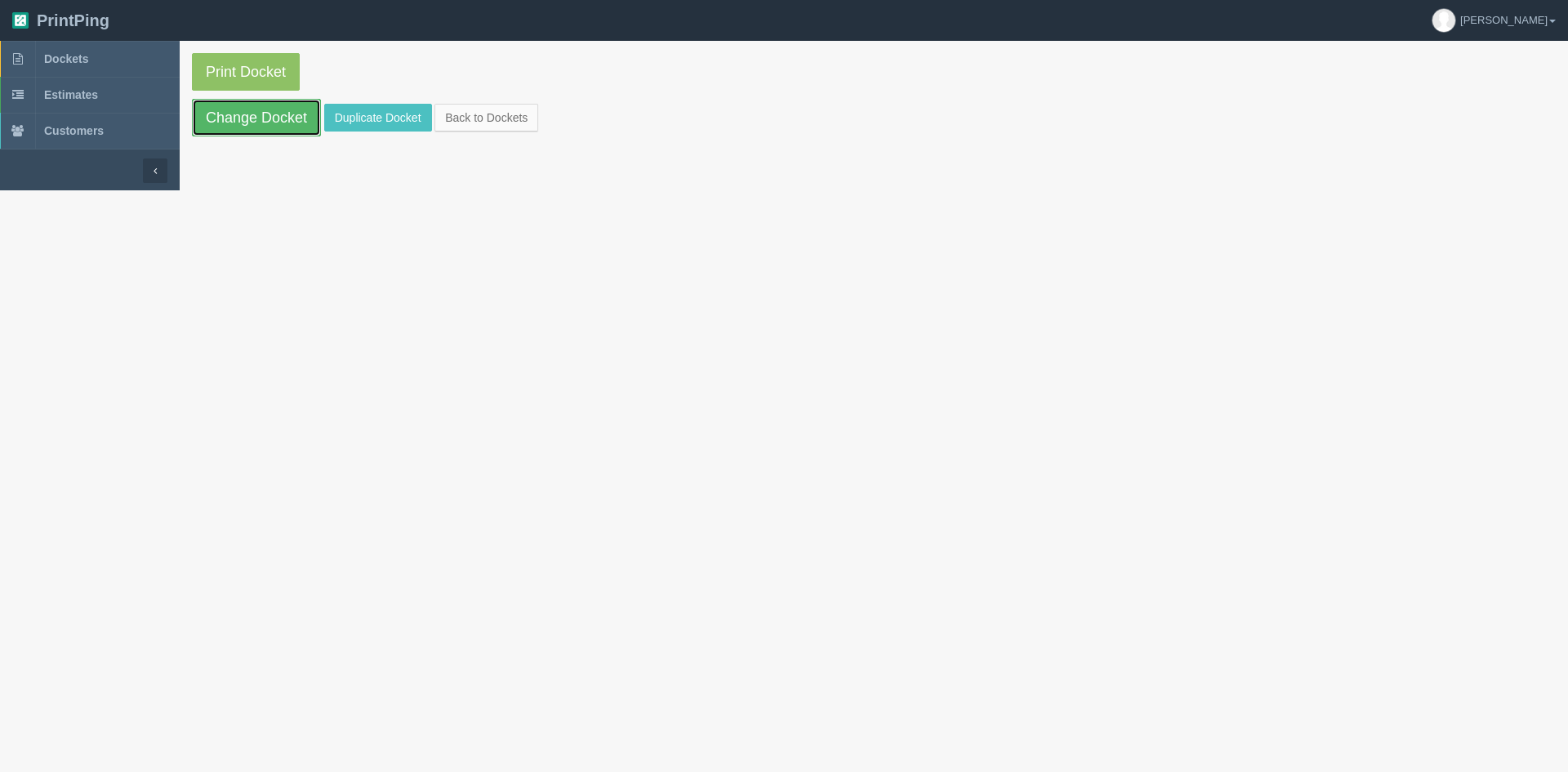
click at [218, 125] on link "Change Docket" at bounding box center [257, 117] width 129 height 38
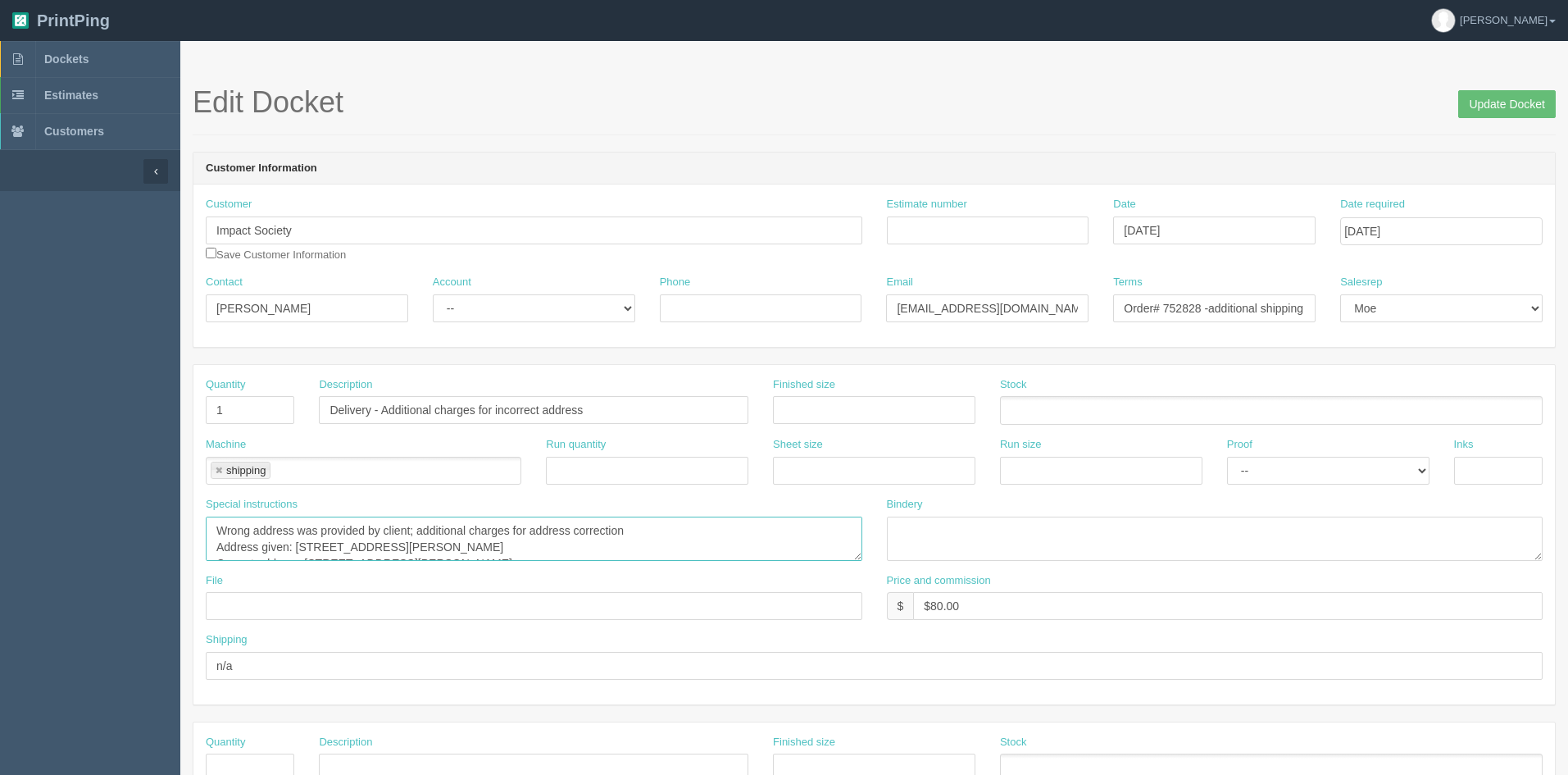
scroll to position [17, 0]
drag, startPoint x: 218, startPoint y: 530, endPoint x: 634, endPoint y: 565, distance: 417.5
click at [634, 565] on div "Special instructions Wrong address was provided by client; additional charges f…" at bounding box center [534, 535] width 681 height 76
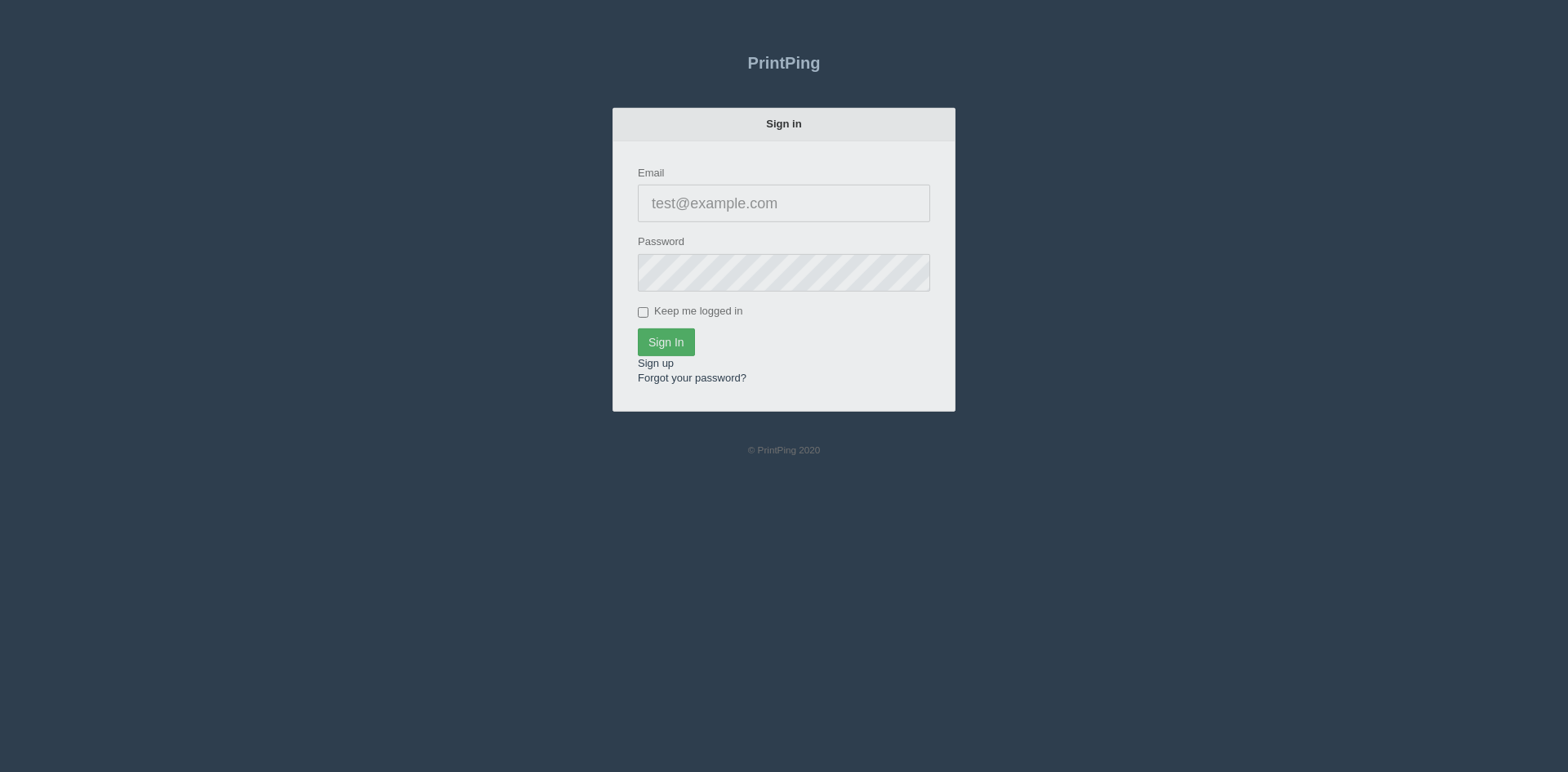
type input "[PERSON_NAME][EMAIL_ADDRESS][DOMAIN_NAME]"
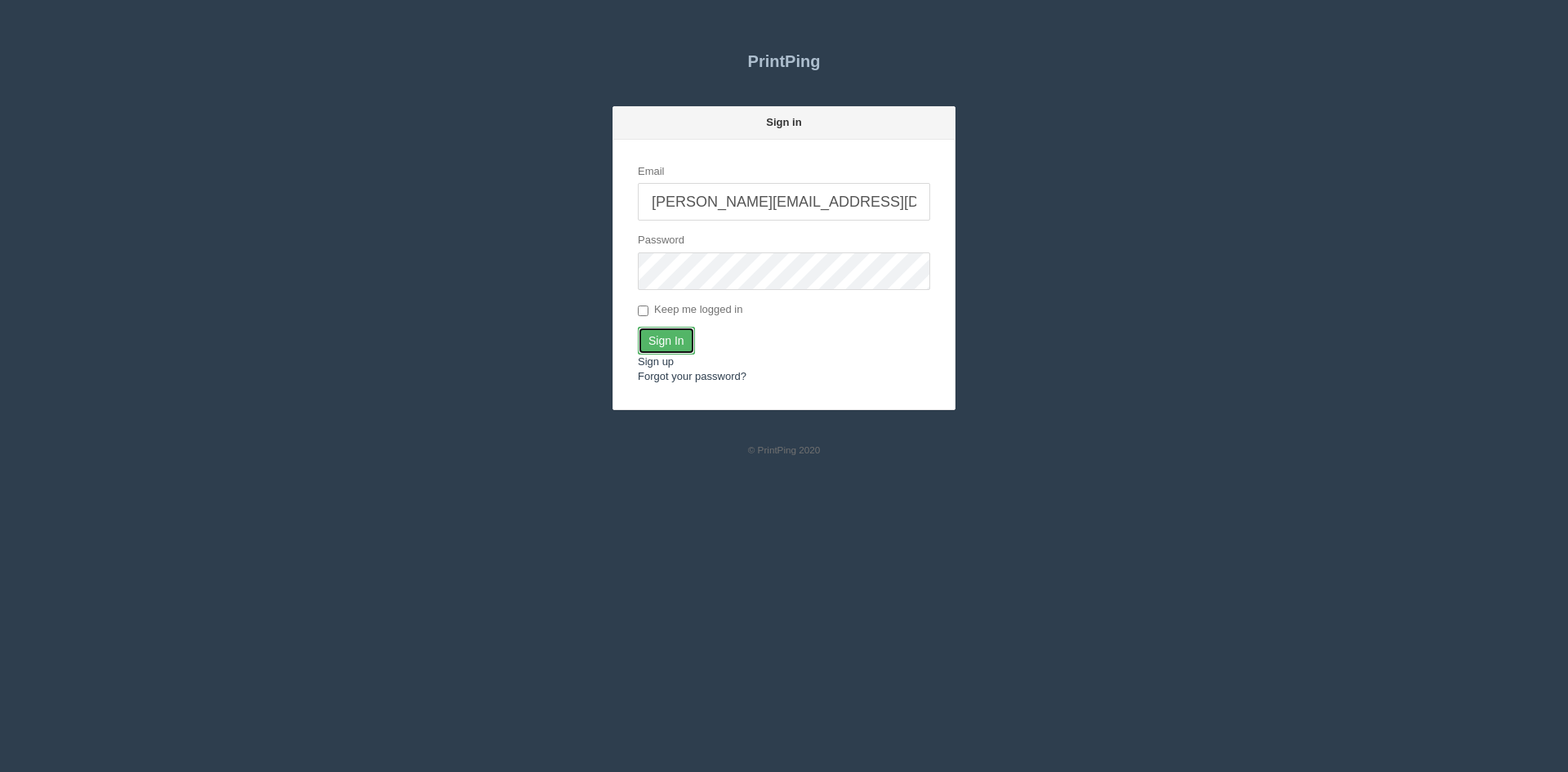
click at [657, 334] on input "Sign In" at bounding box center [666, 341] width 57 height 28
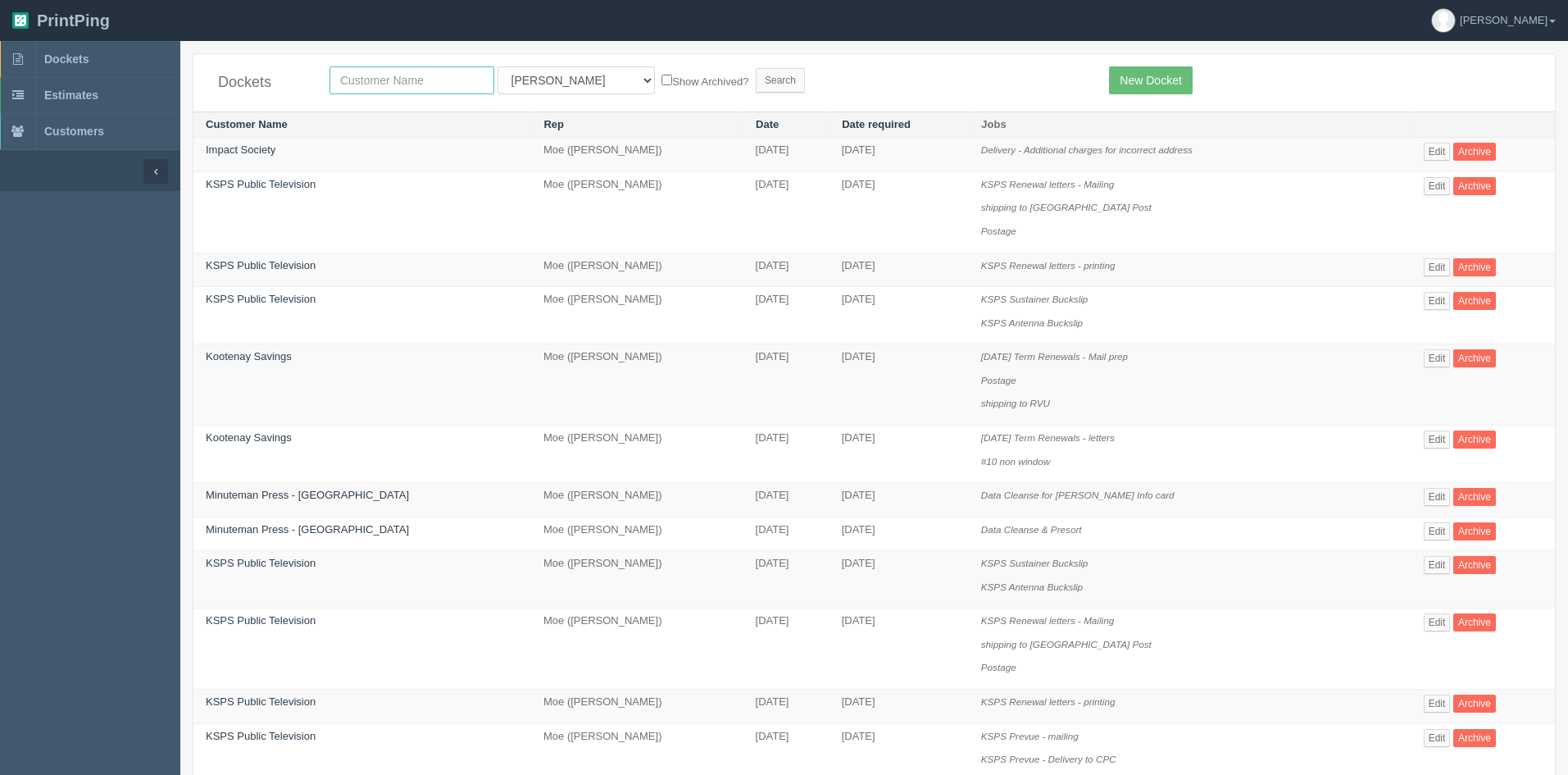
click at [389, 79] on input "text" at bounding box center [412, 81] width 165 height 28
type input "corteva"
click at [516, 80] on select "All Users [PERSON_NAME] Test 1 [PERSON_NAME] [PERSON_NAME] [PERSON_NAME] France…" at bounding box center [577, 81] width 158 height 28
select select
click at [498, 67] on select "All Users Ali Ali Test 1 Aly Amy Ankit Arif Brandon Dan France Greg Jim Mark Ma…" at bounding box center [577, 81] width 158 height 28
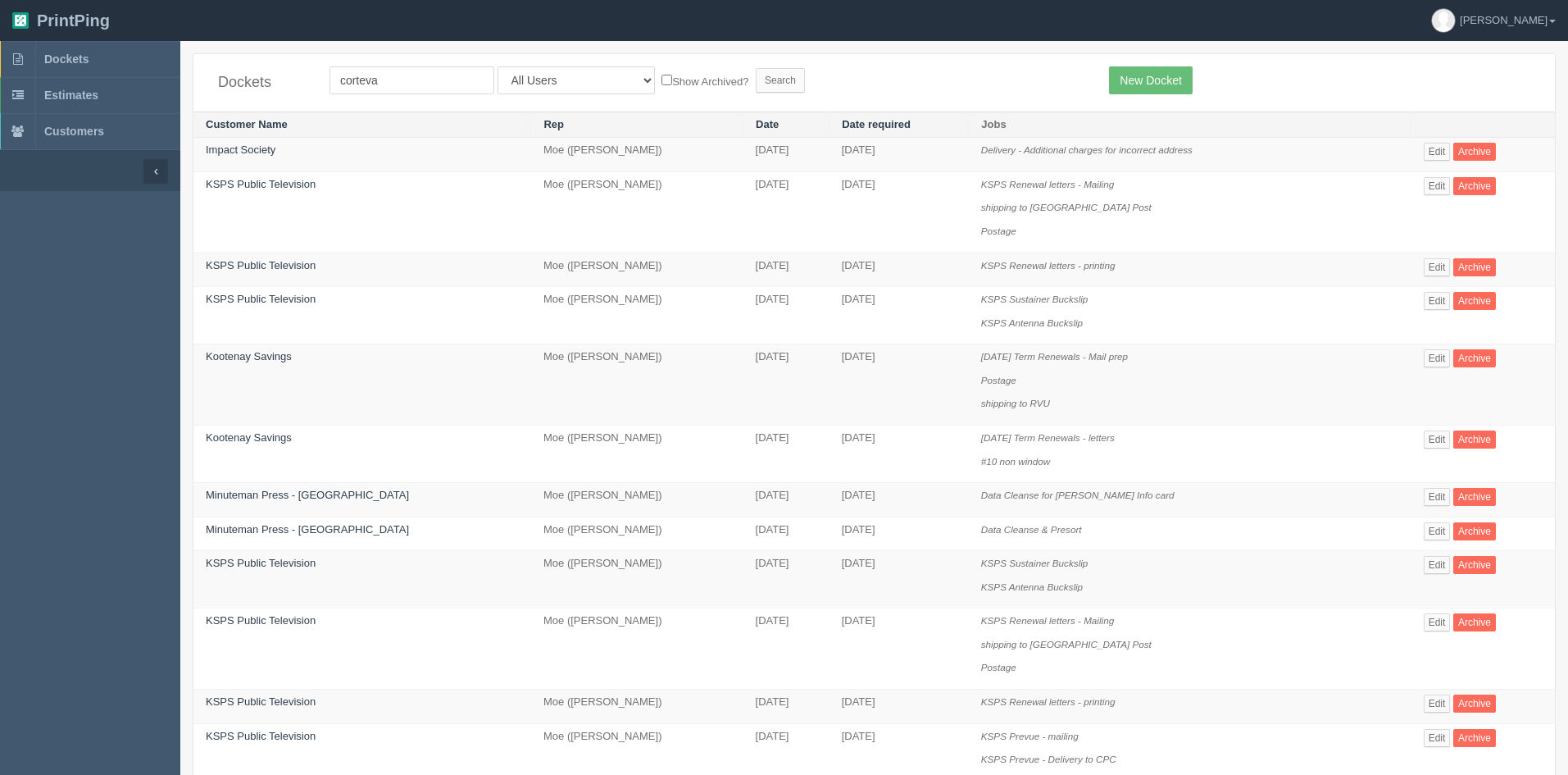
click at [730, 72] on form "corteva All Users Ali Ali Test 1 Aly Amy Ankit Arif Brandon Dan France Greg Jim…" at bounding box center [706, 81] width 755 height 28
click at [756, 76] on input "Search" at bounding box center [780, 81] width 49 height 25
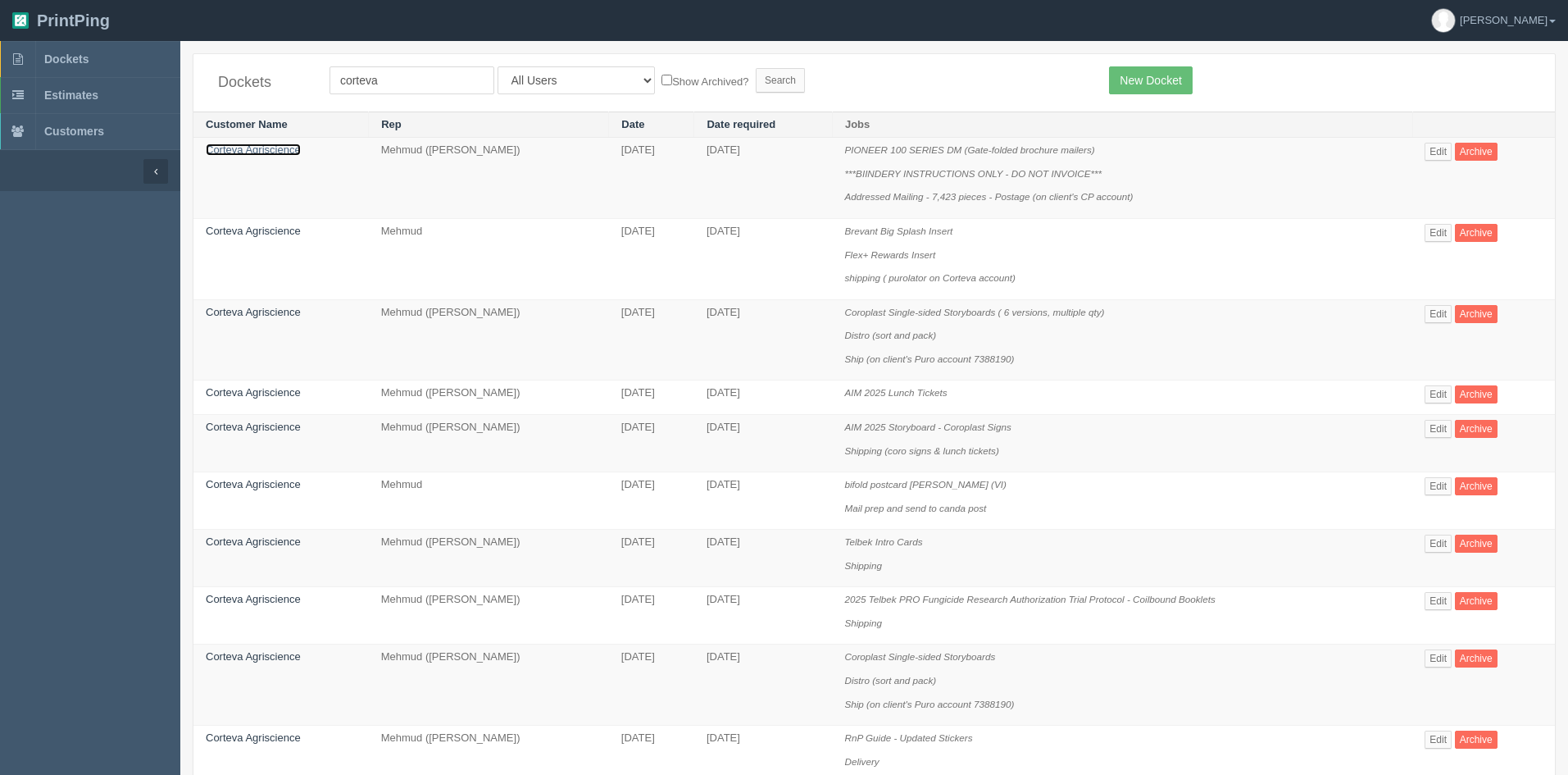
click at [261, 150] on link "Corteva Agriscience" at bounding box center [253, 150] width 95 height 12
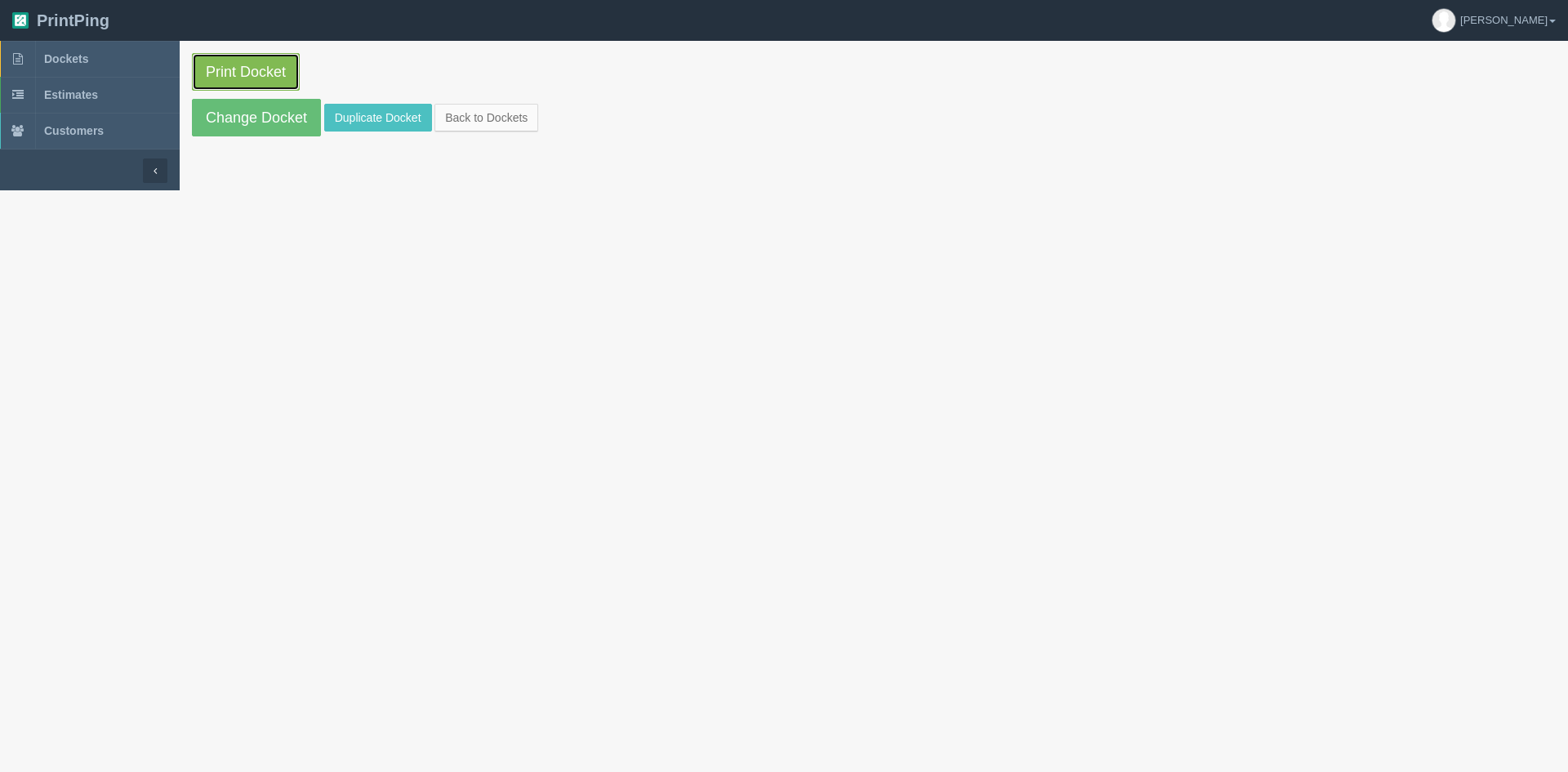
click at [254, 77] on link "Print Docket" at bounding box center [245, 72] width 107 height 38
